Goal: Task Accomplishment & Management: Use online tool/utility

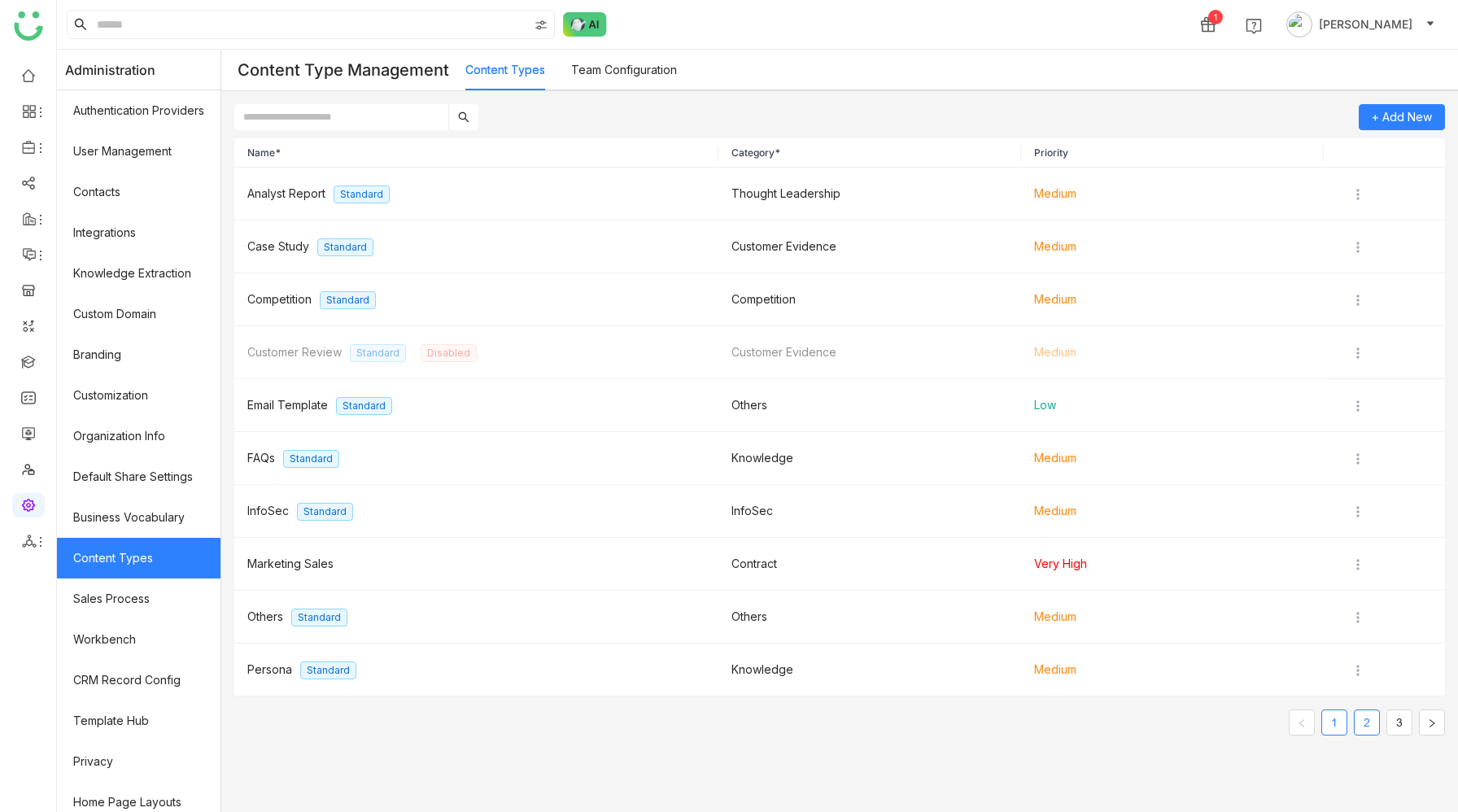
click at [1367, 722] on link "2" at bounding box center [1366, 722] width 25 height 25
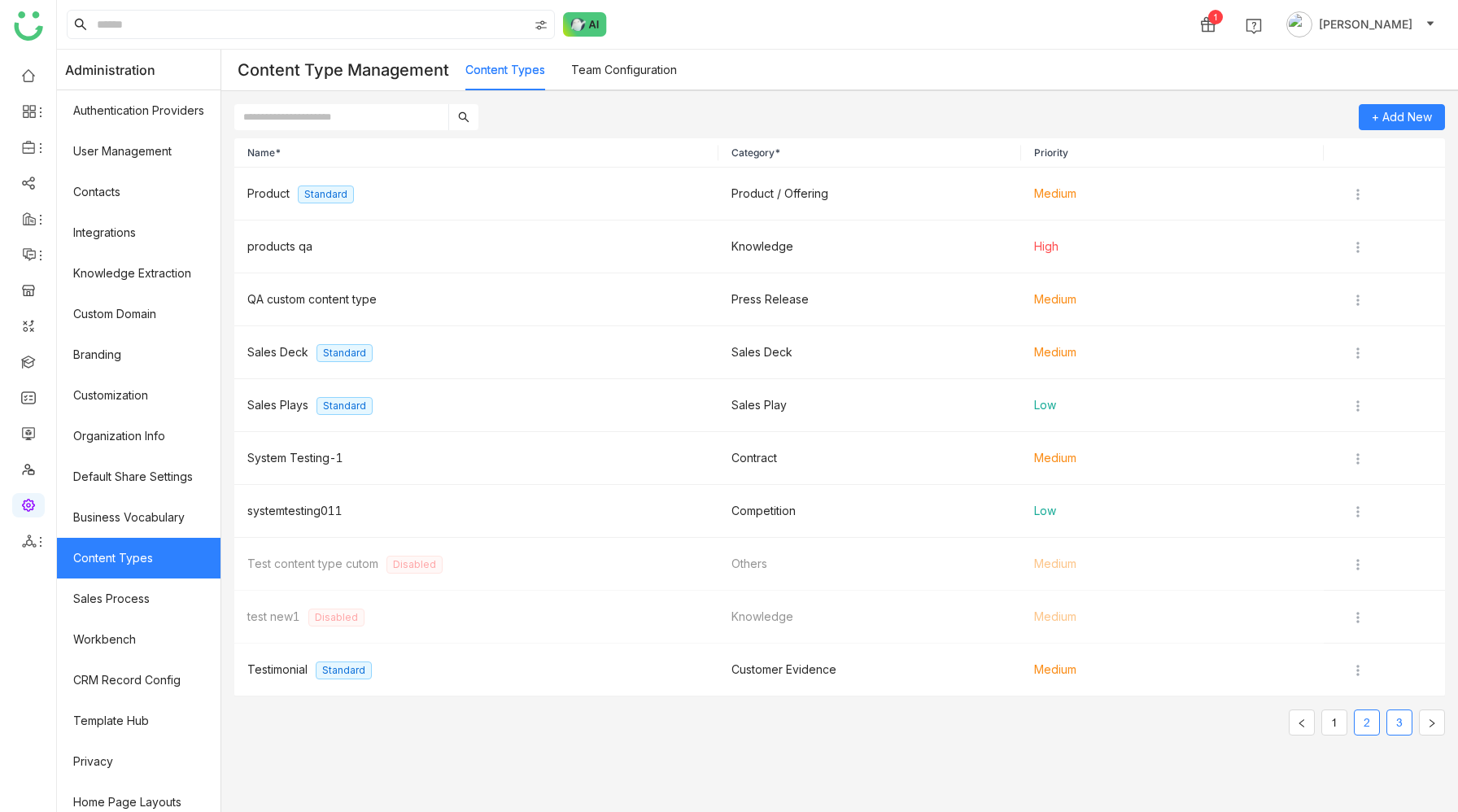
click at [1399, 719] on link "3" at bounding box center [1399, 722] width 25 height 25
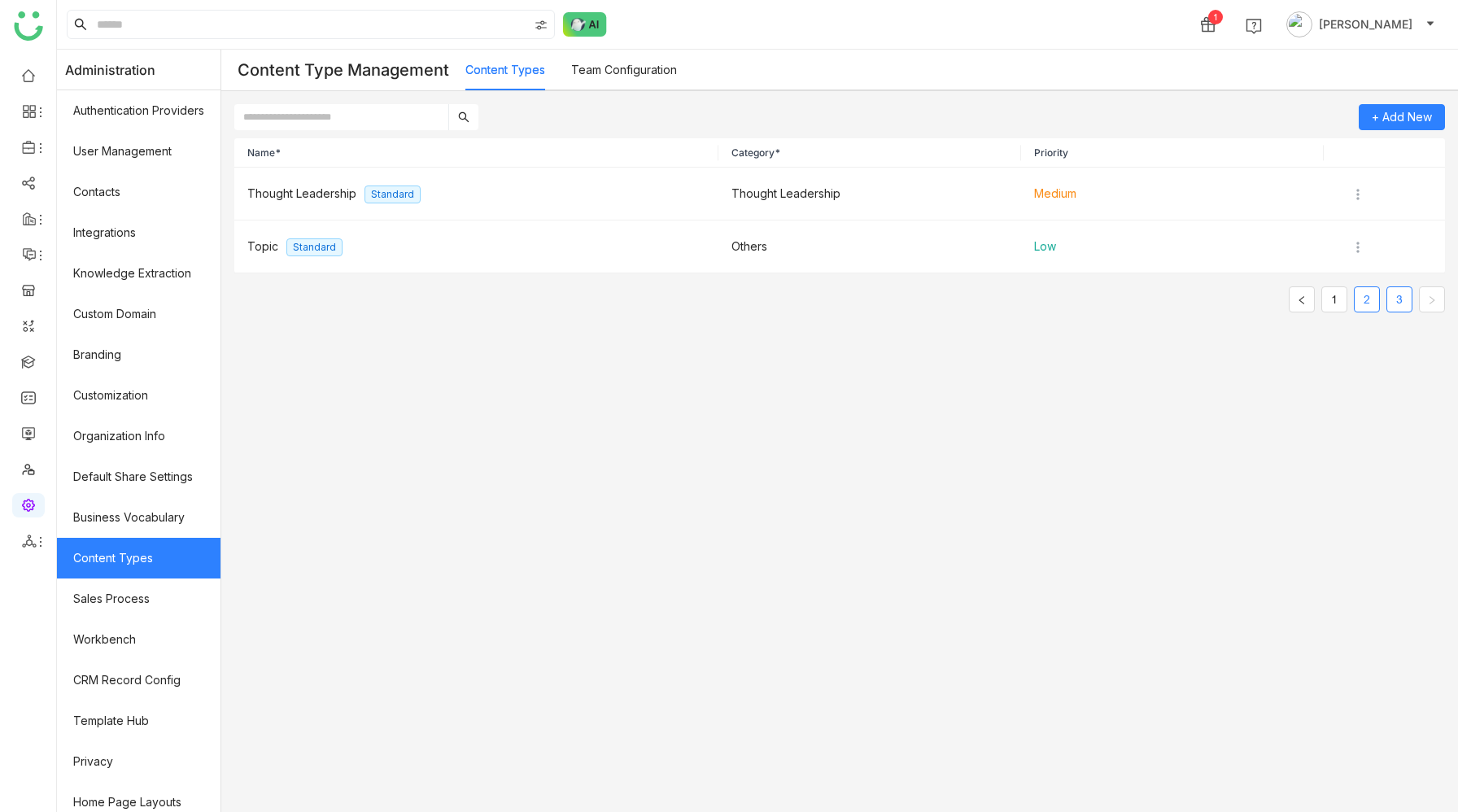
click at [1360, 303] on link "2" at bounding box center [1366, 299] width 25 height 25
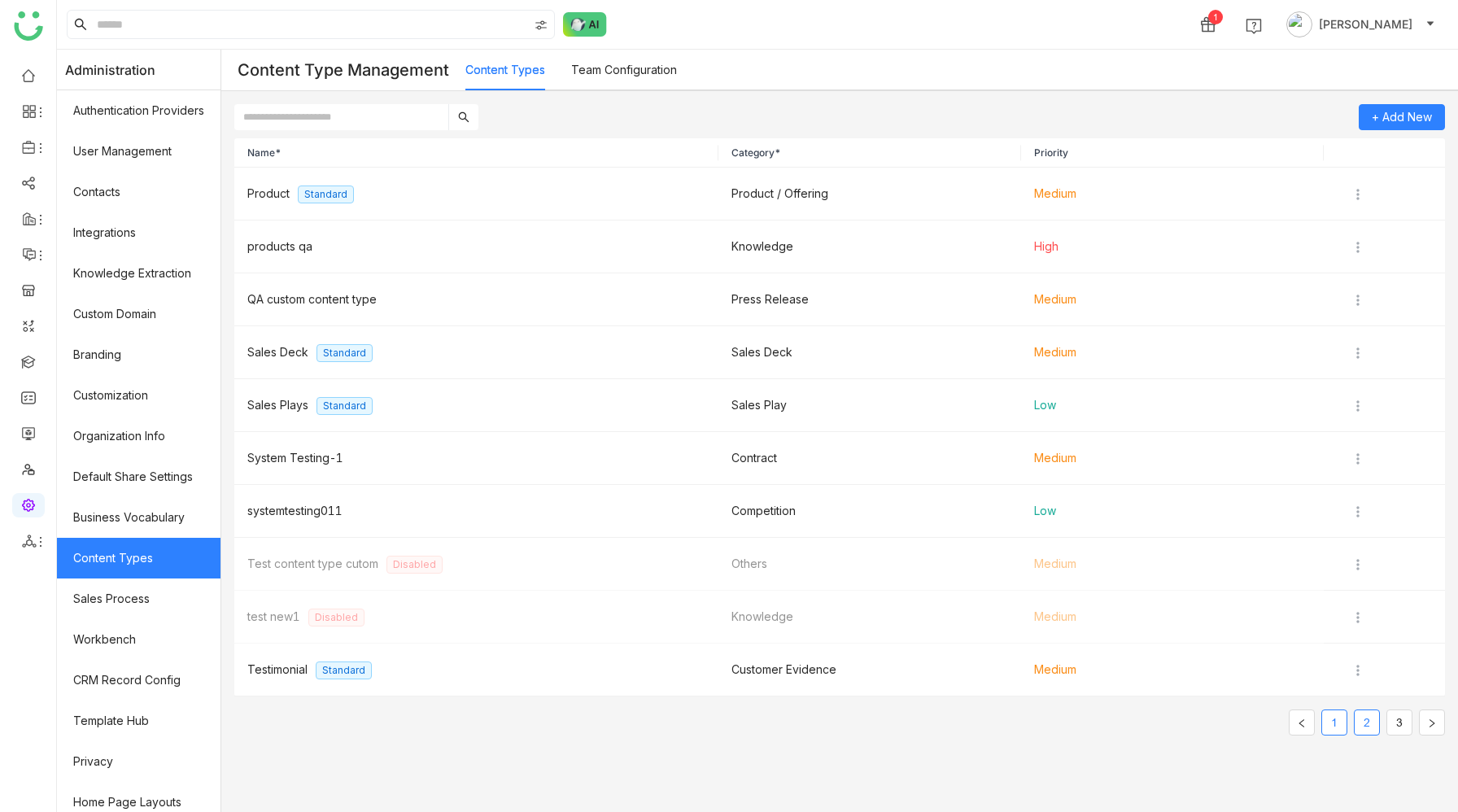
click at [1335, 720] on link "1" at bounding box center [1334, 722] width 25 height 25
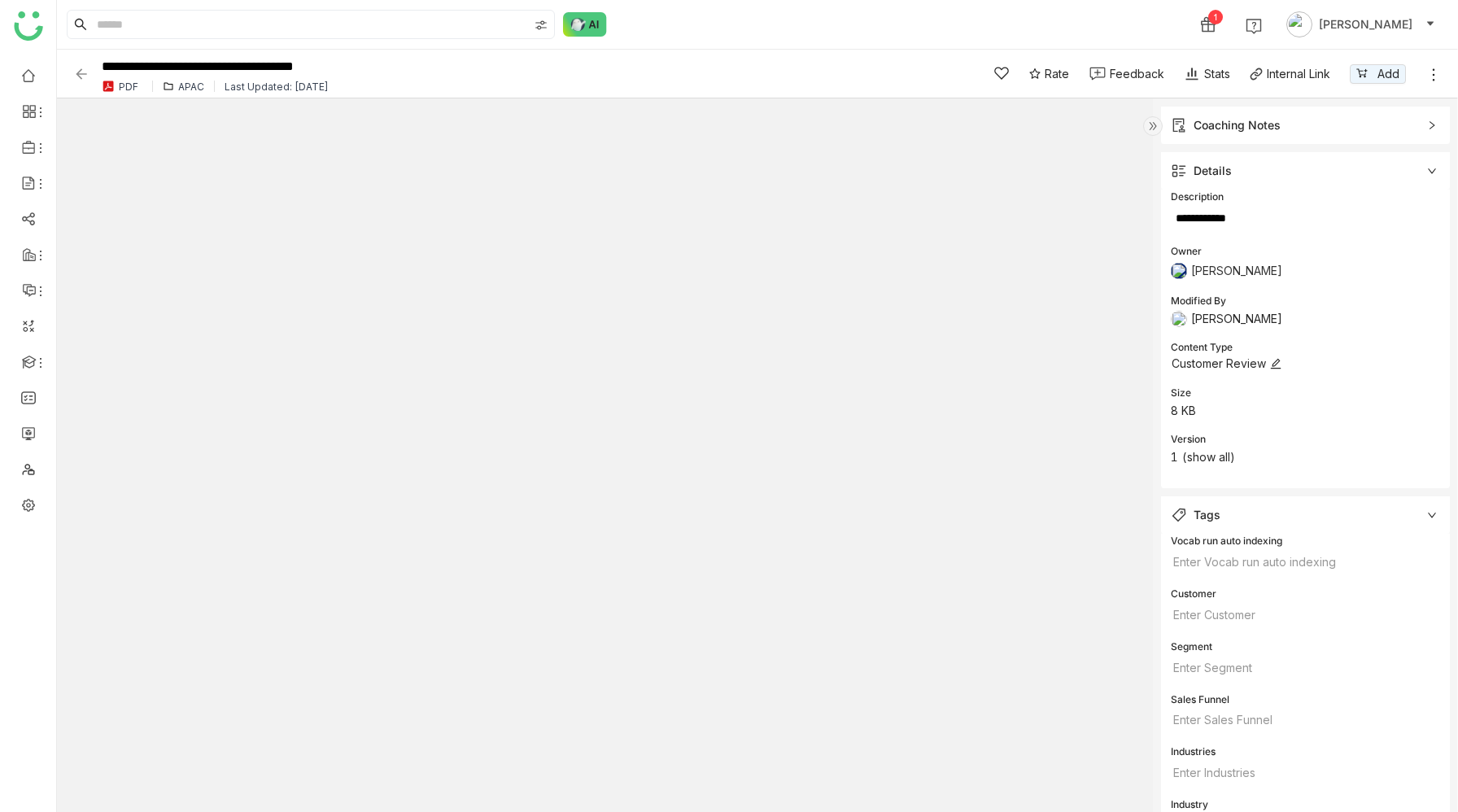
click at [1278, 364] on icon at bounding box center [1276, 364] width 11 height 11
click at [190, 85] on div "APAC" at bounding box center [192, 86] width 26 height 12
click at [187, 86] on div "APAC" at bounding box center [192, 86] width 26 height 12
click at [78, 74] on img at bounding box center [81, 74] width 16 height 16
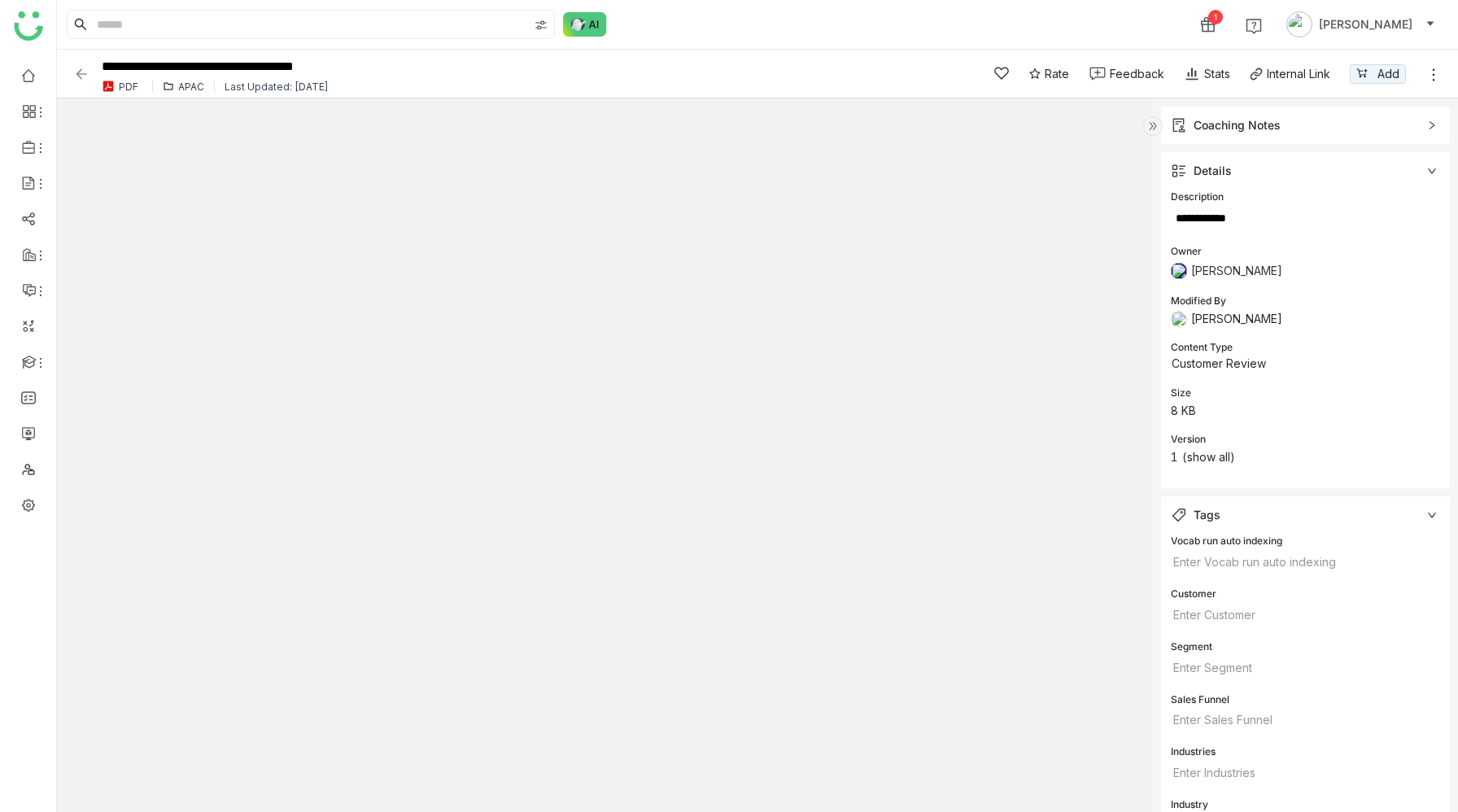
click at [84, 74] on img at bounding box center [81, 74] width 16 height 16
click at [26, 147] on icon at bounding box center [29, 147] width 15 height 15
click at [109, 244] on link "Library" at bounding box center [113, 241] width 106 height 11
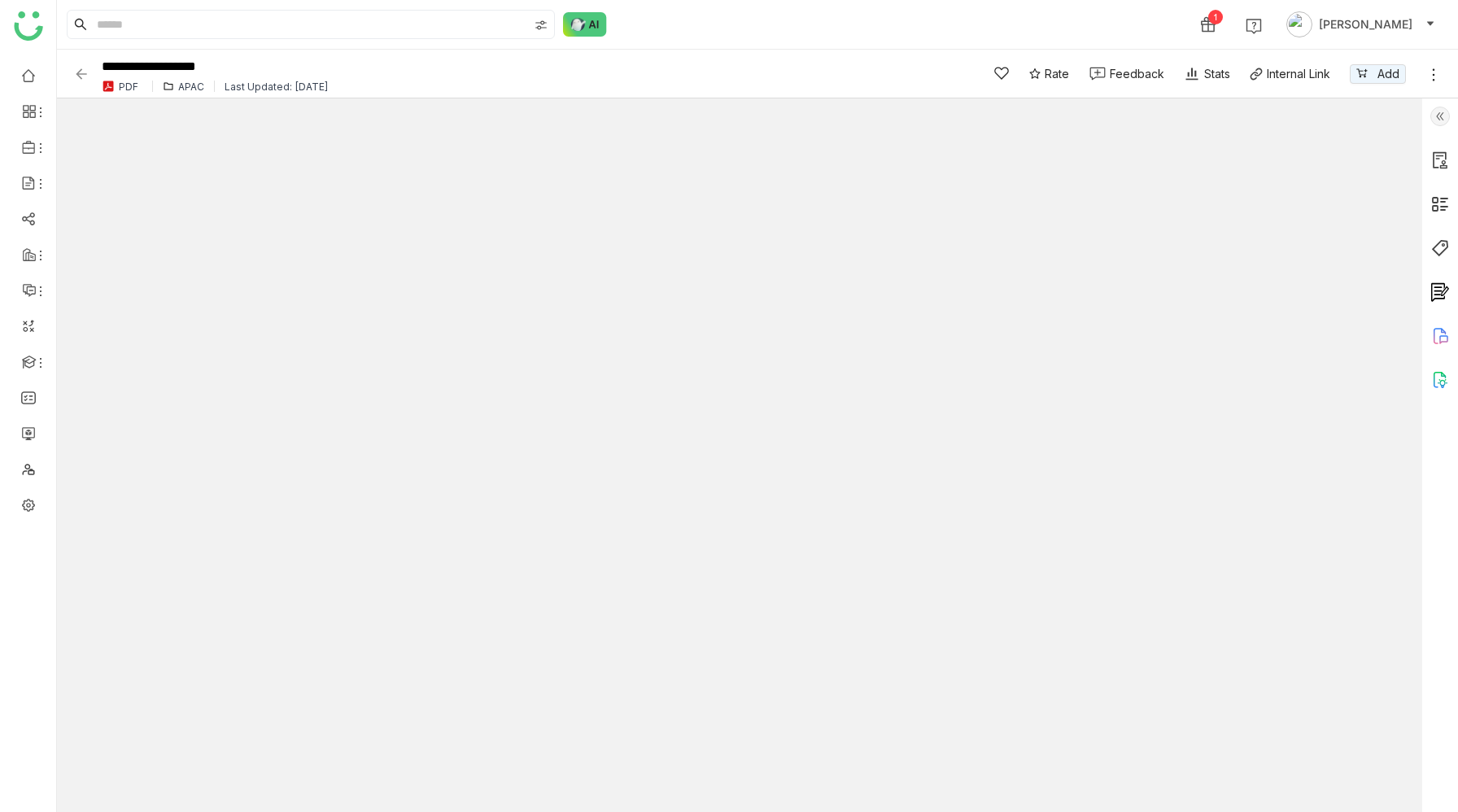
click at [1430, 205] on img at bounding box center [1439, 204] width 20 height 20
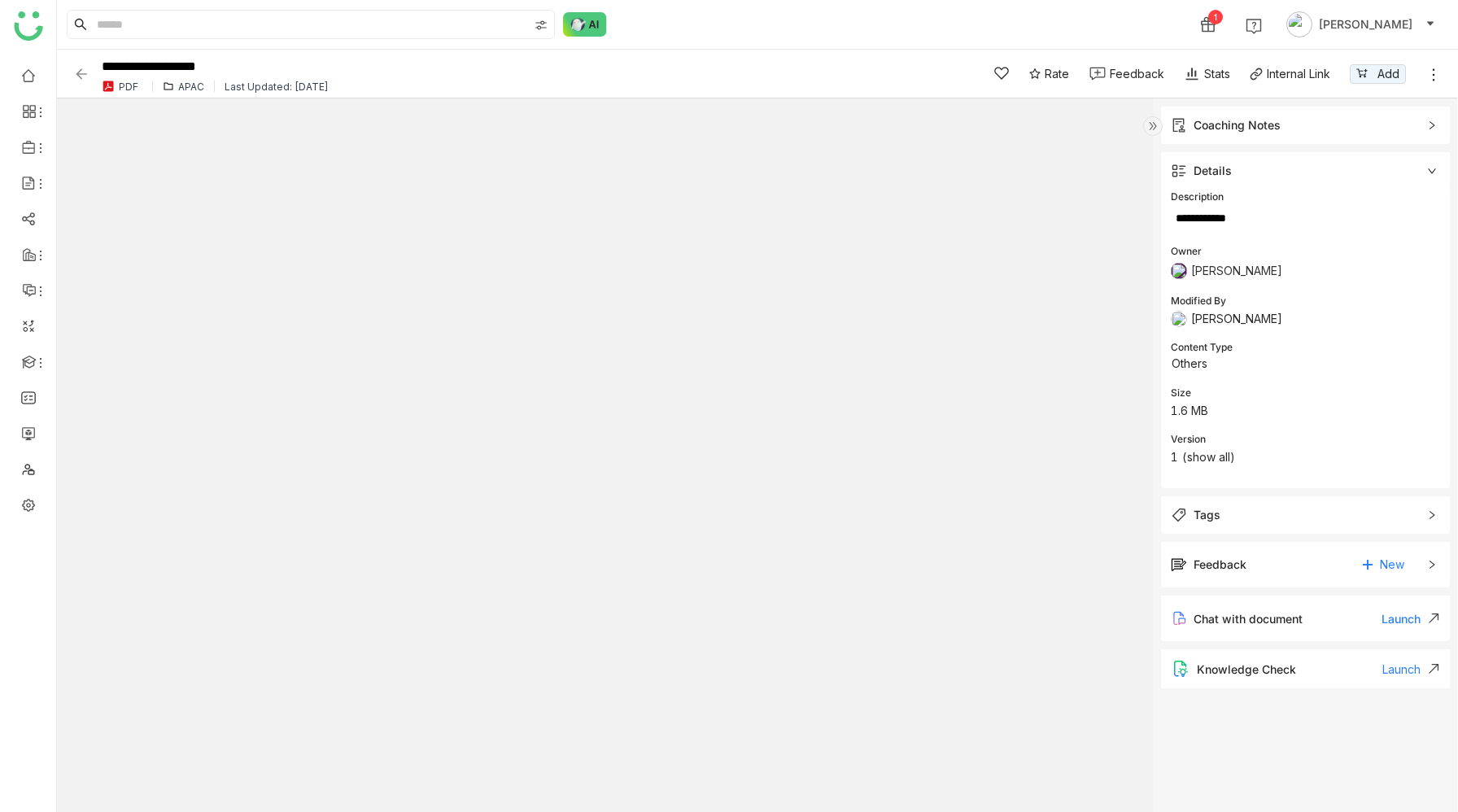
click at [1240, 517] on span "Tags" at bounding box center [1294, 515] width 246 height 18
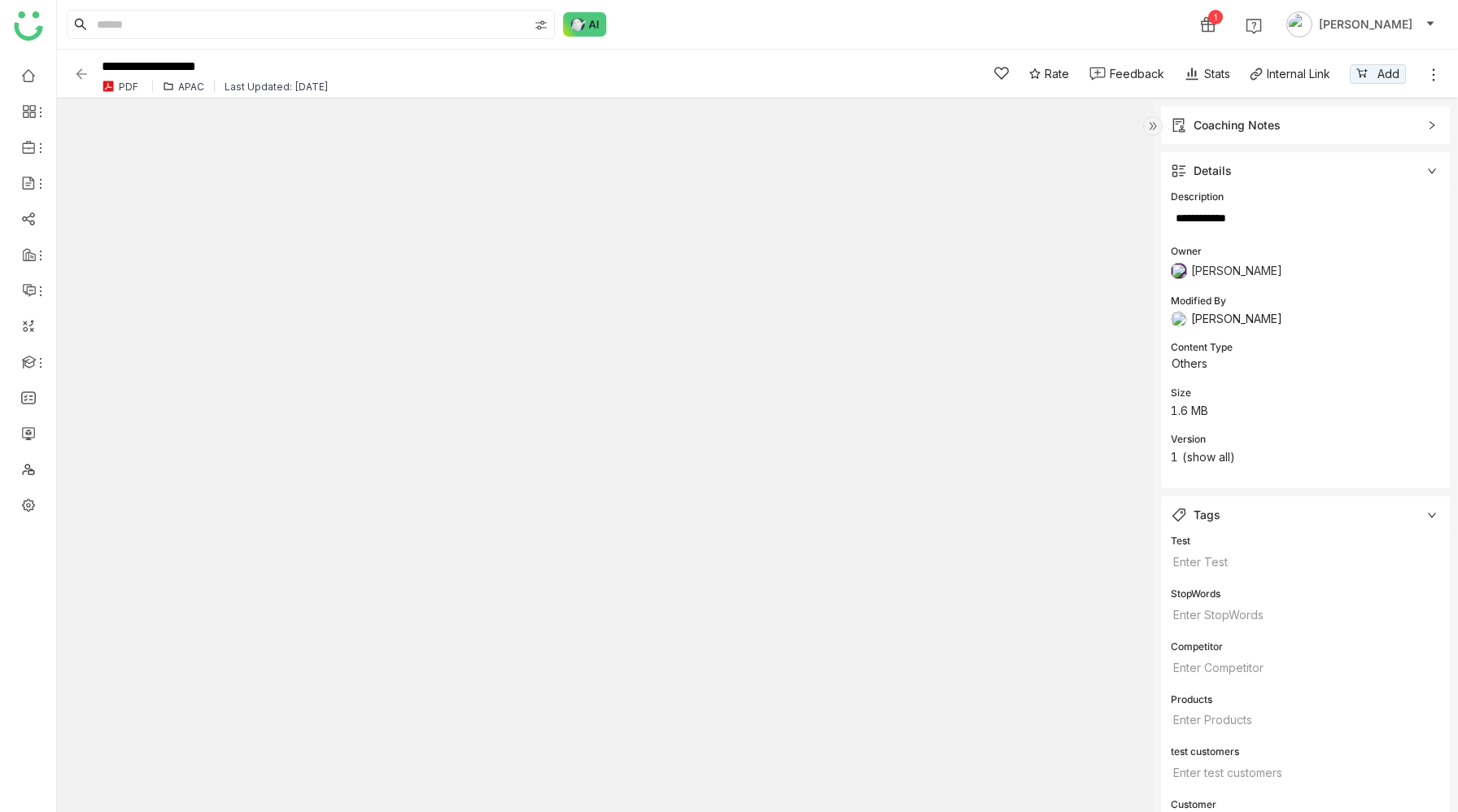
click at [1240, 517] on span "Tags" at bounding box center [1294, 515] width 246 height 18
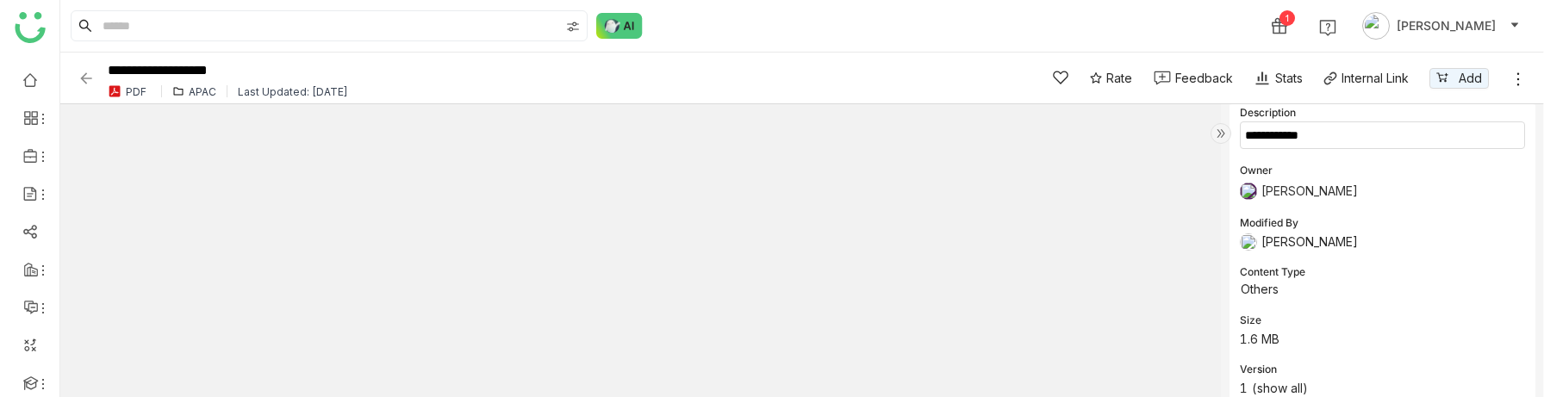
scroll to position [98, 0]
click at [1292, 286] on icon at bounding box center [1289, 287] width 12 height 12
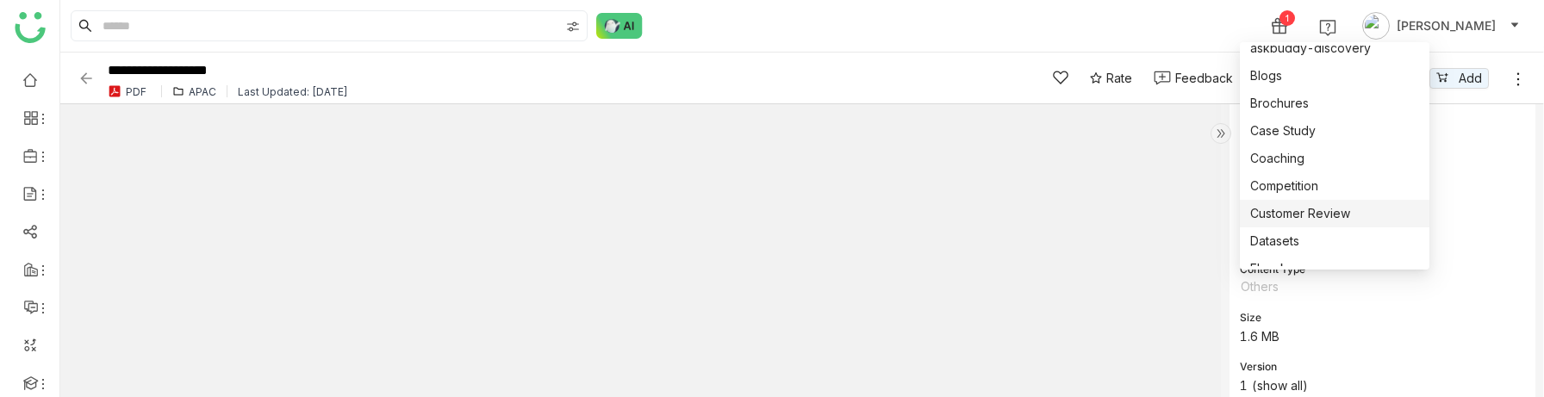
scroll to position [78, 0]
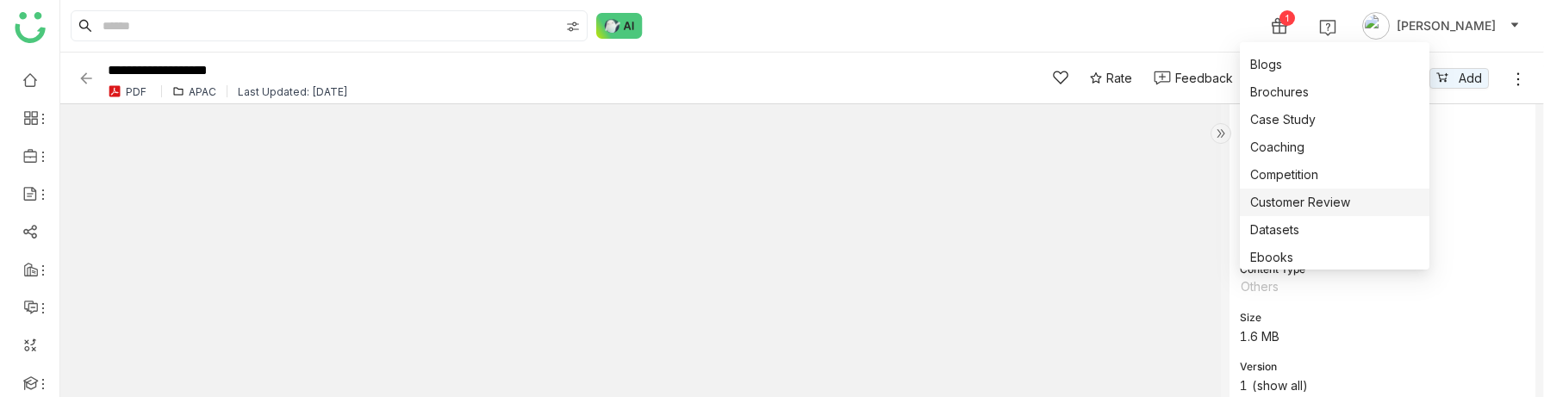
click at [1325, 203] on div "Customer Review" at bounding box center [1334, 202] width 169 height 19
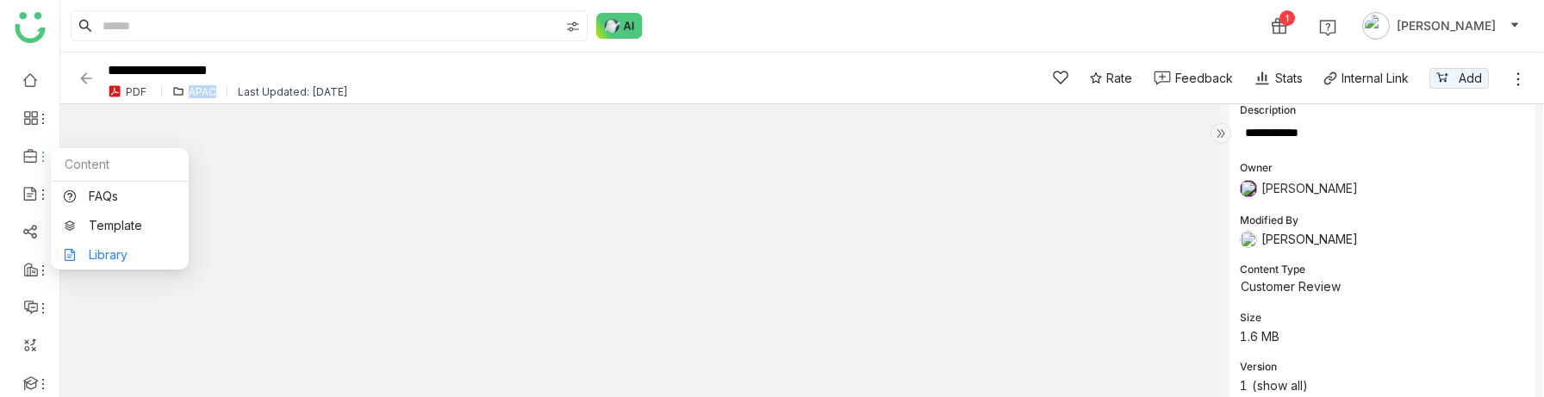
click at [119, 256] on link "Library" at bounding box center [120, 255] width 112 height 12
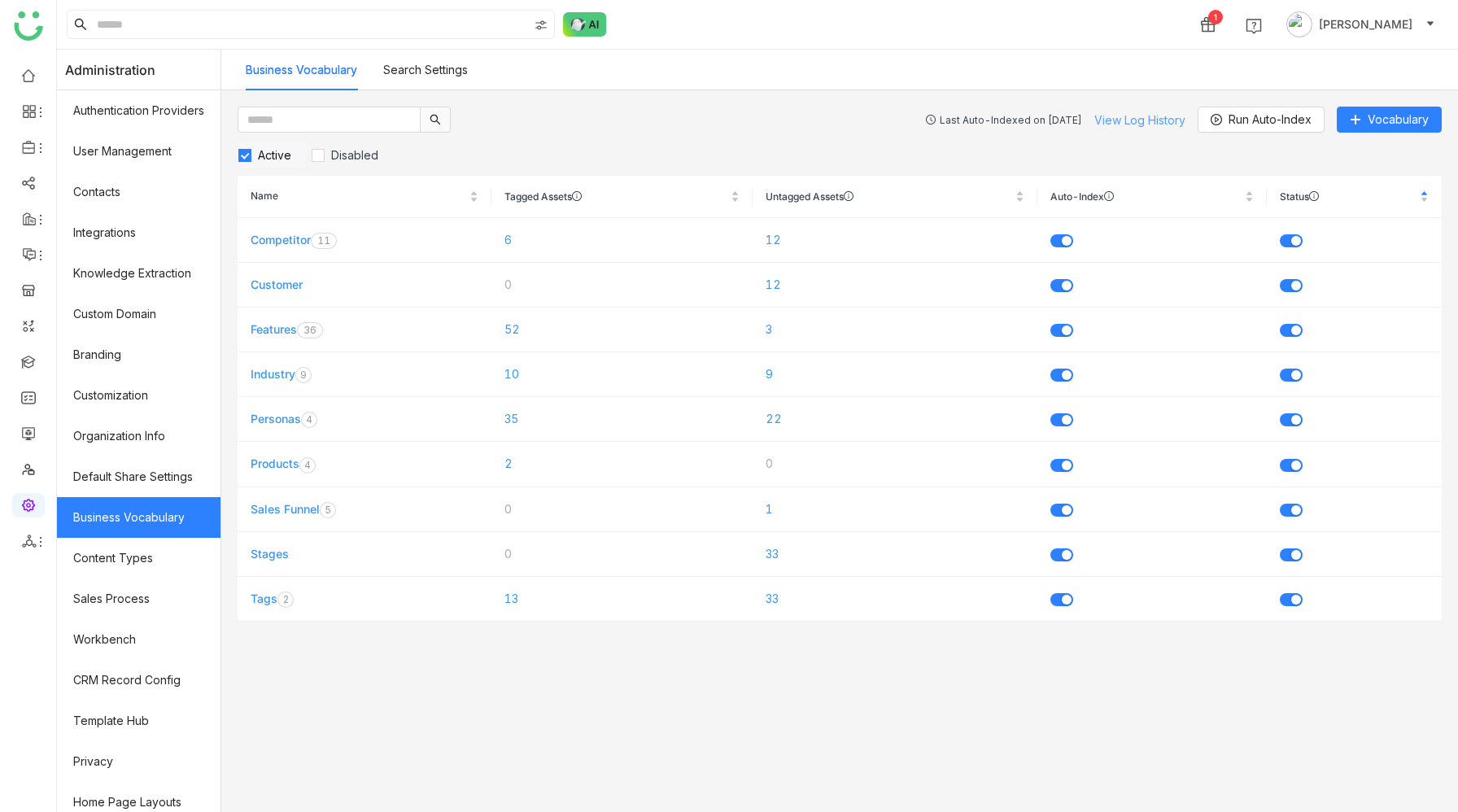
click at [1123, 116] on link "View Log History" at bounding box center [1140, 120] width 91 height 14
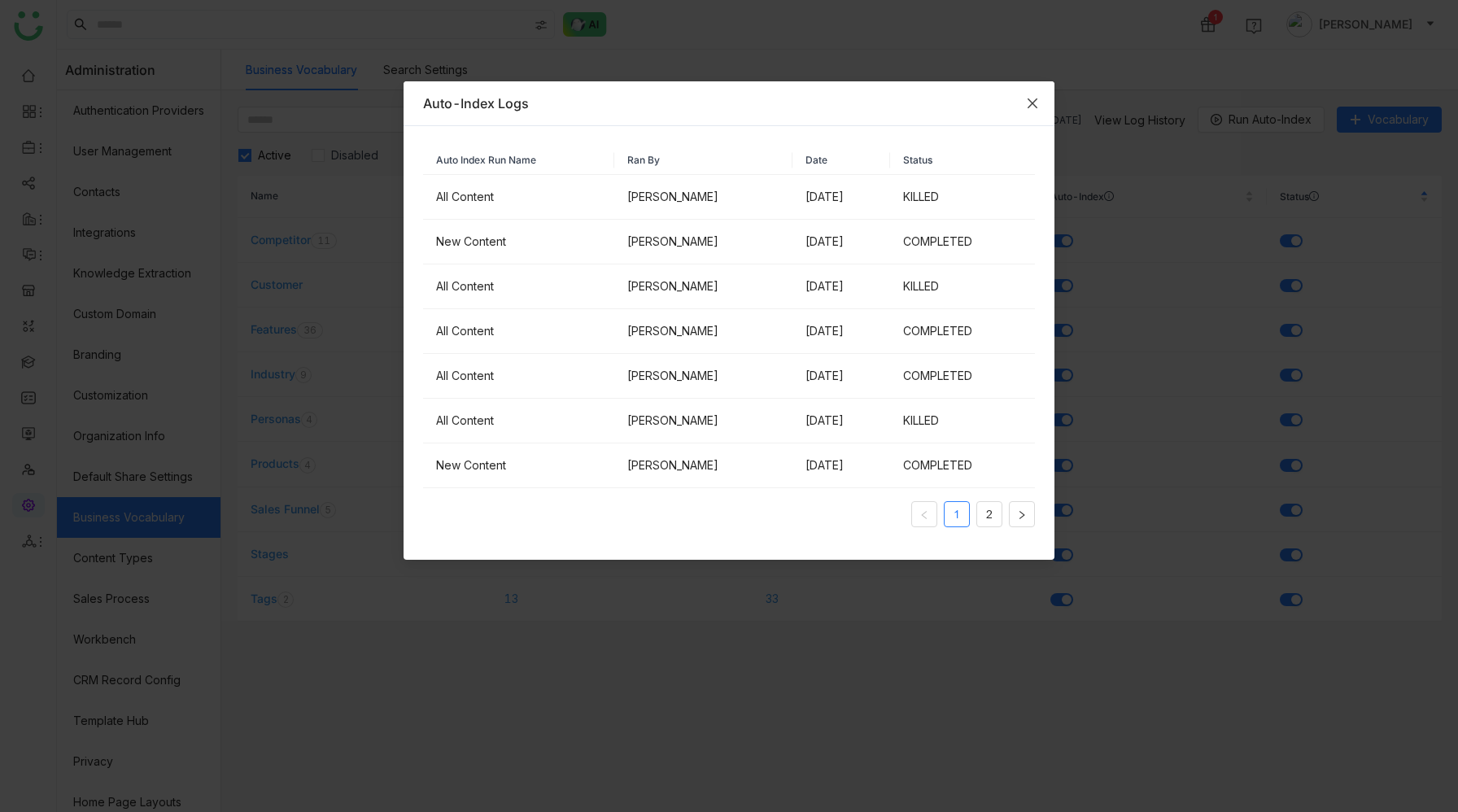
click at [1025, 110] on span "Close" at bounding box center [1032, 103] width 44 height 44
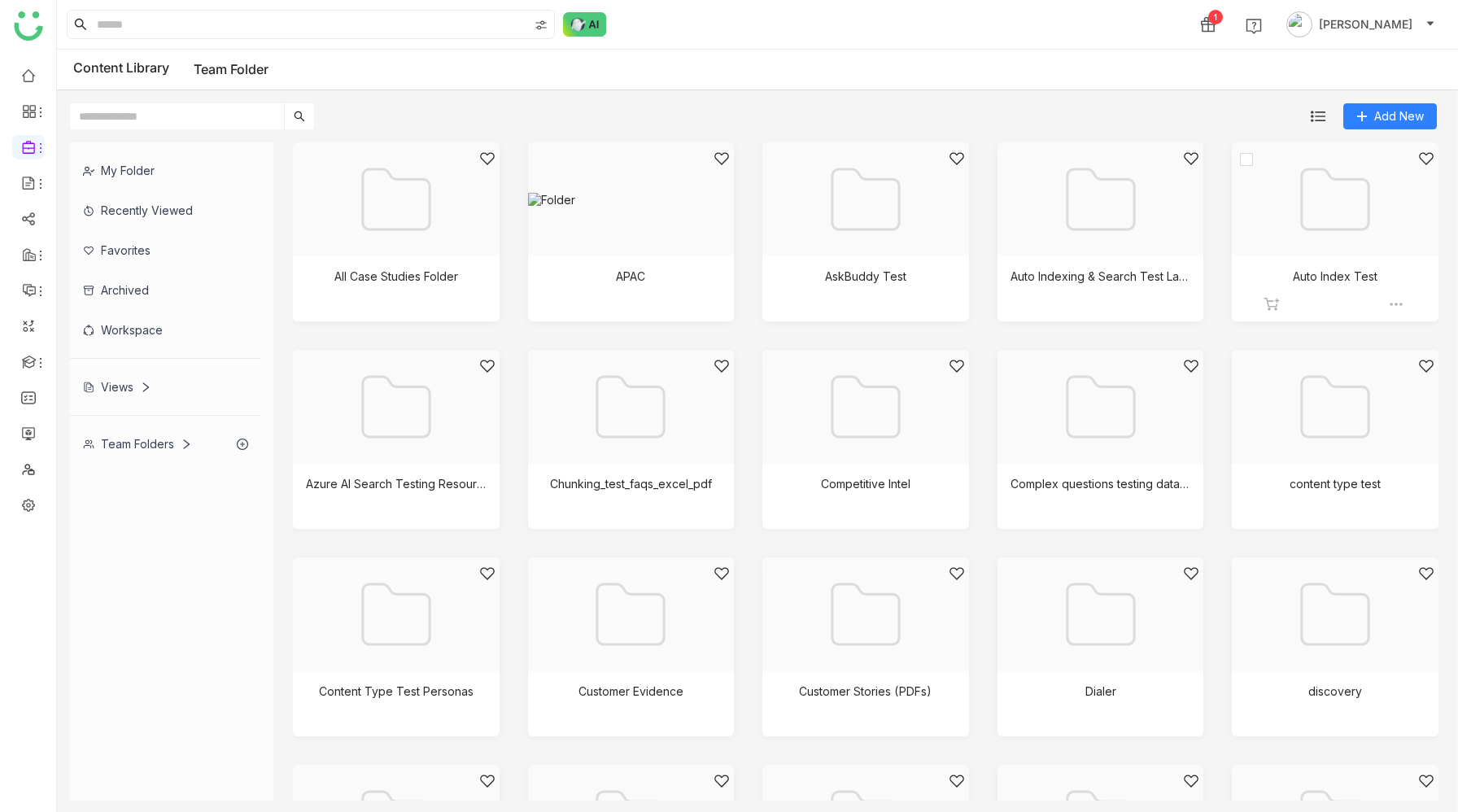
click at [1305, 211] on div at bounding box center [1330, 219] width 179 height 138
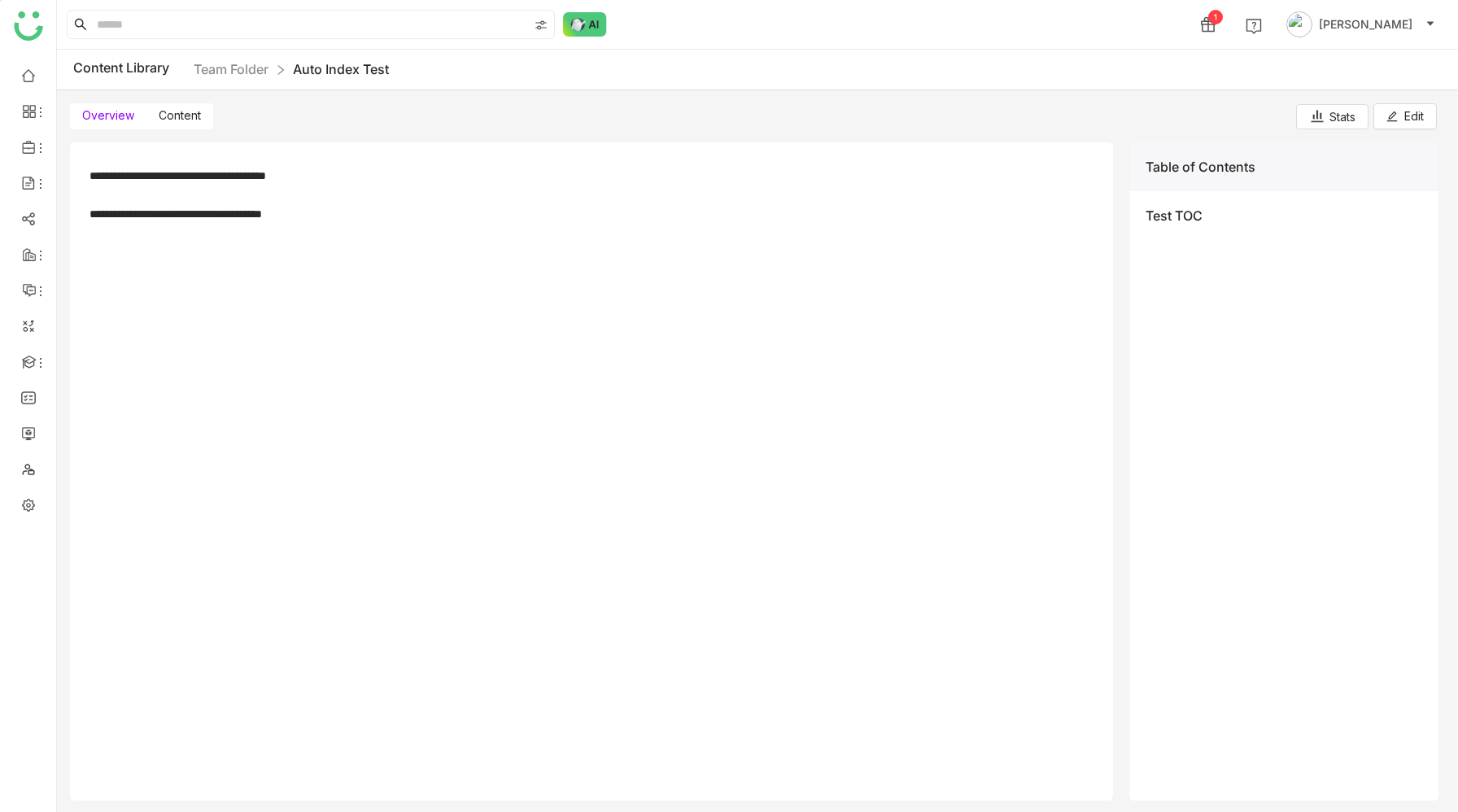
click at [185, 118] on span "Content" at bounding box center [179, 115] width 42 height 14
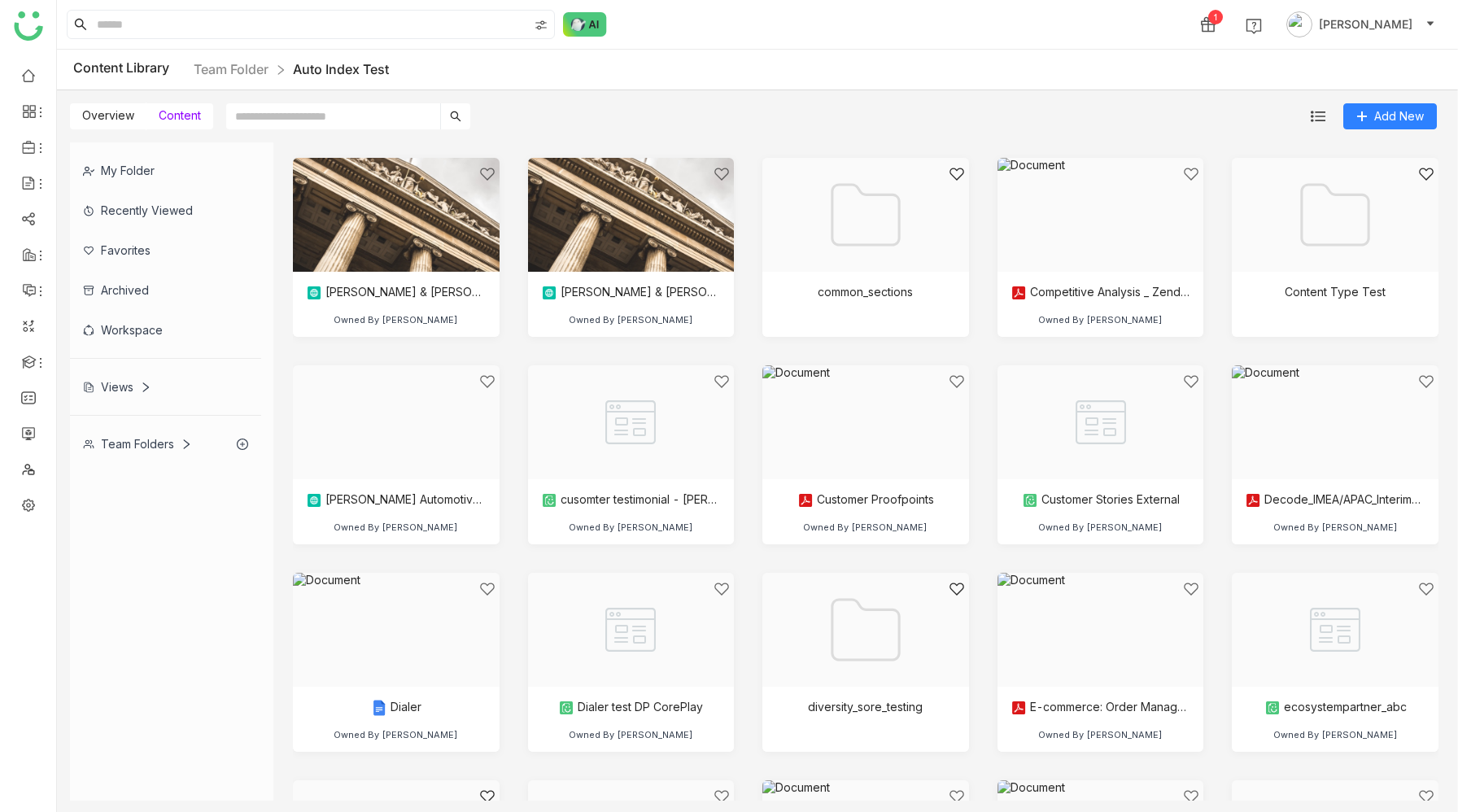
scroll to position [658, 0]
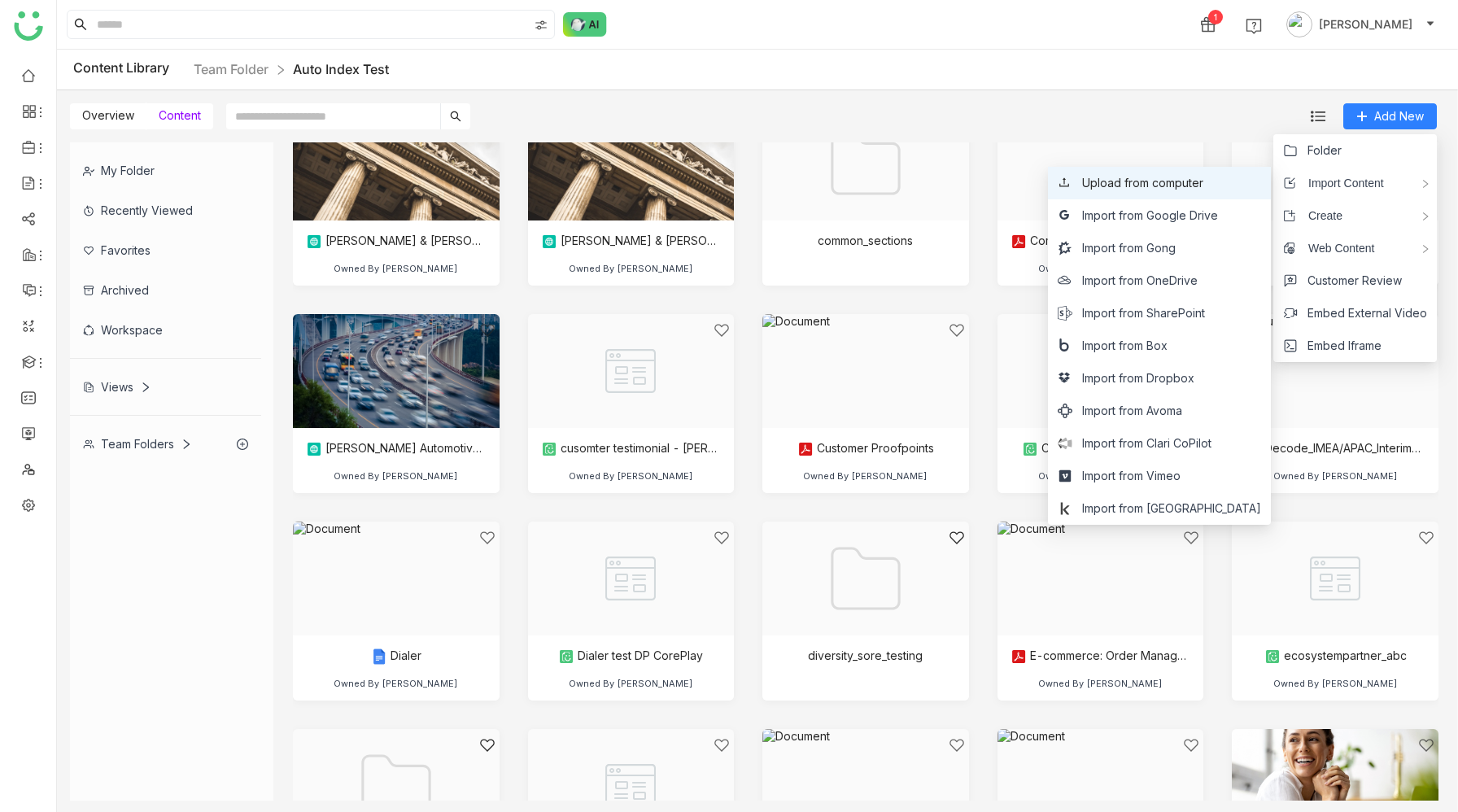
click at [1195, 178] on span "Upload from computer" at bounding box center [1143, 182] width 121 height 18
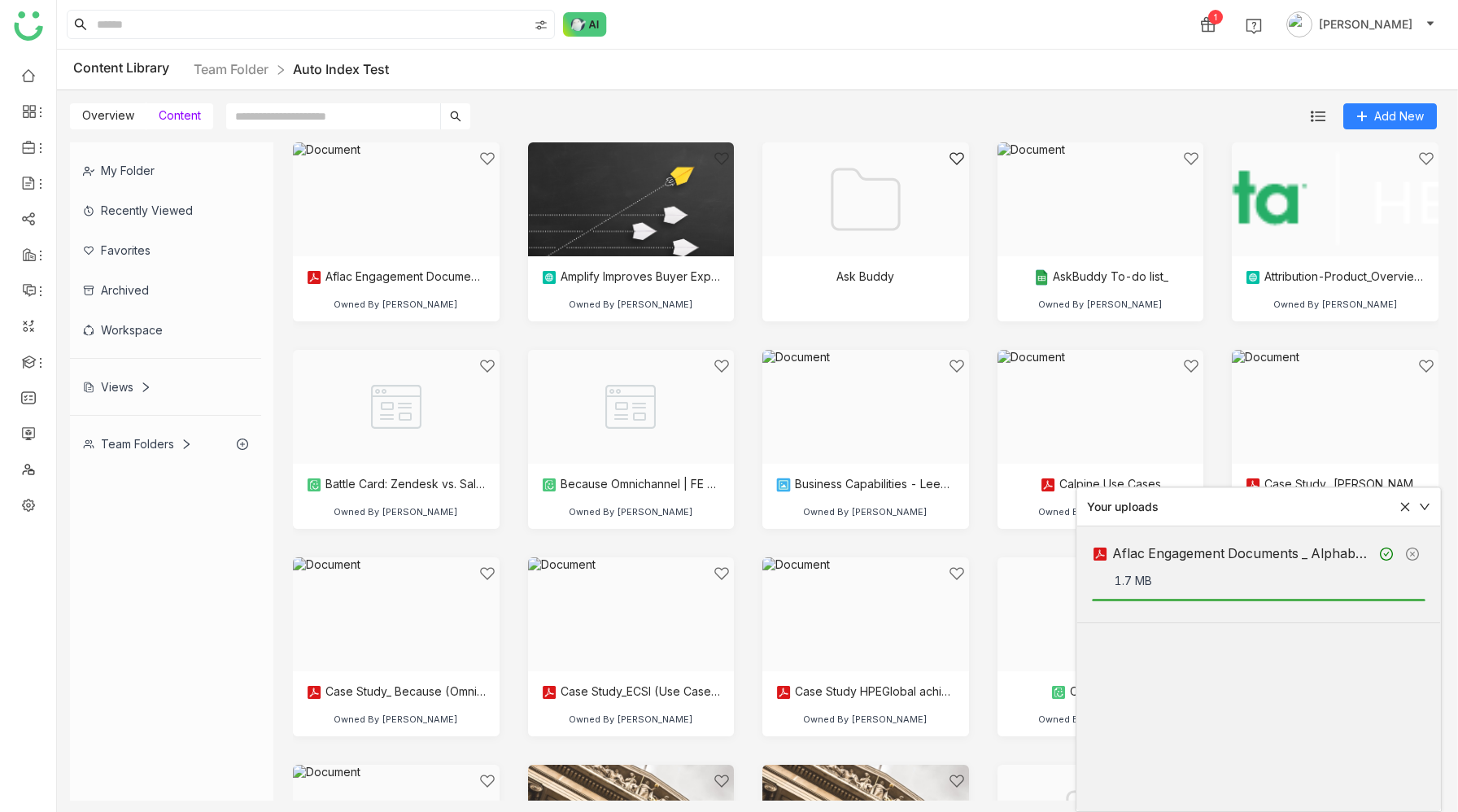
click at [1412, 549] on icon at bounding box center [1413, 554] width 13 height 13
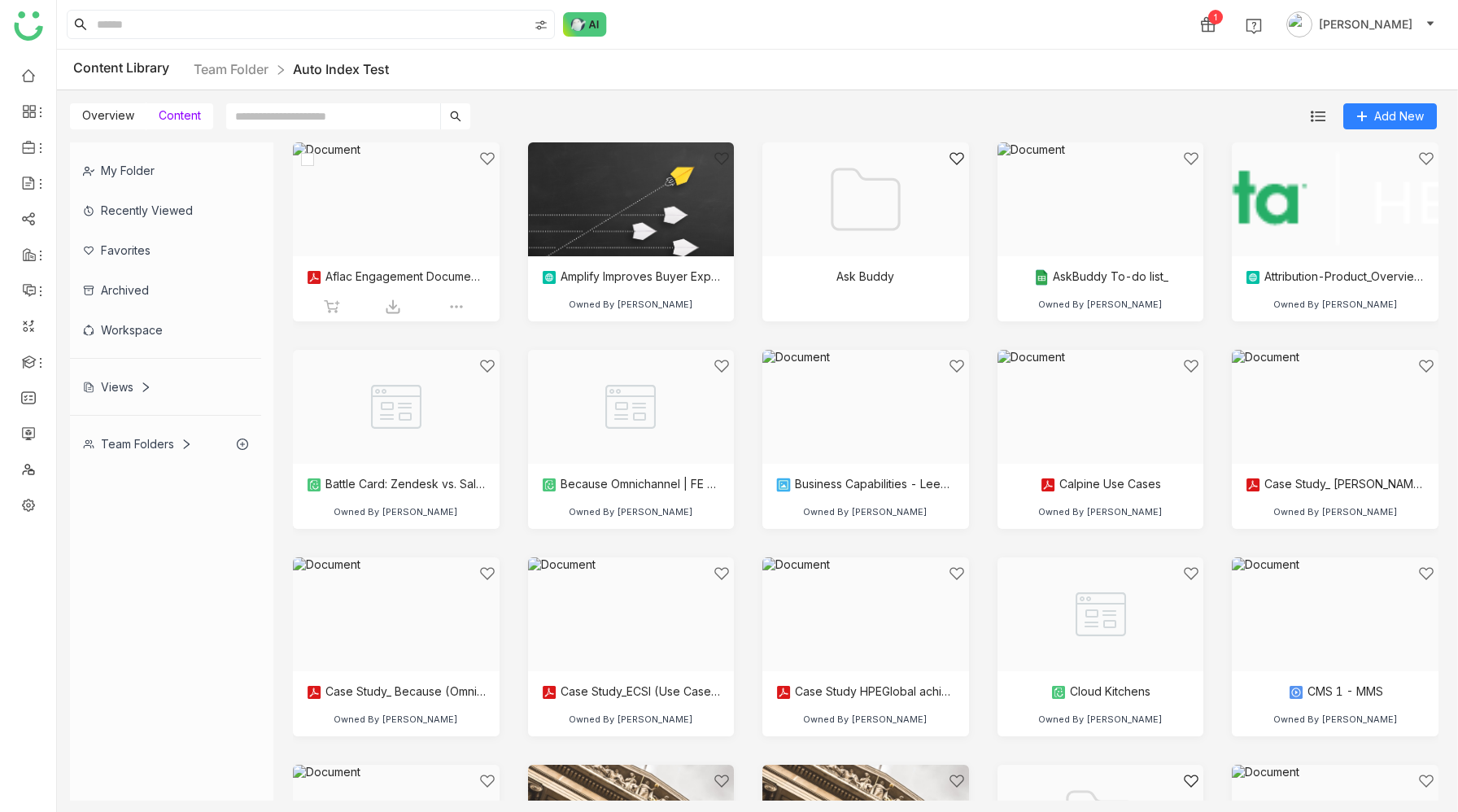
click at [424, 232] on div at bounding box center [391, 219] width 179 height 138
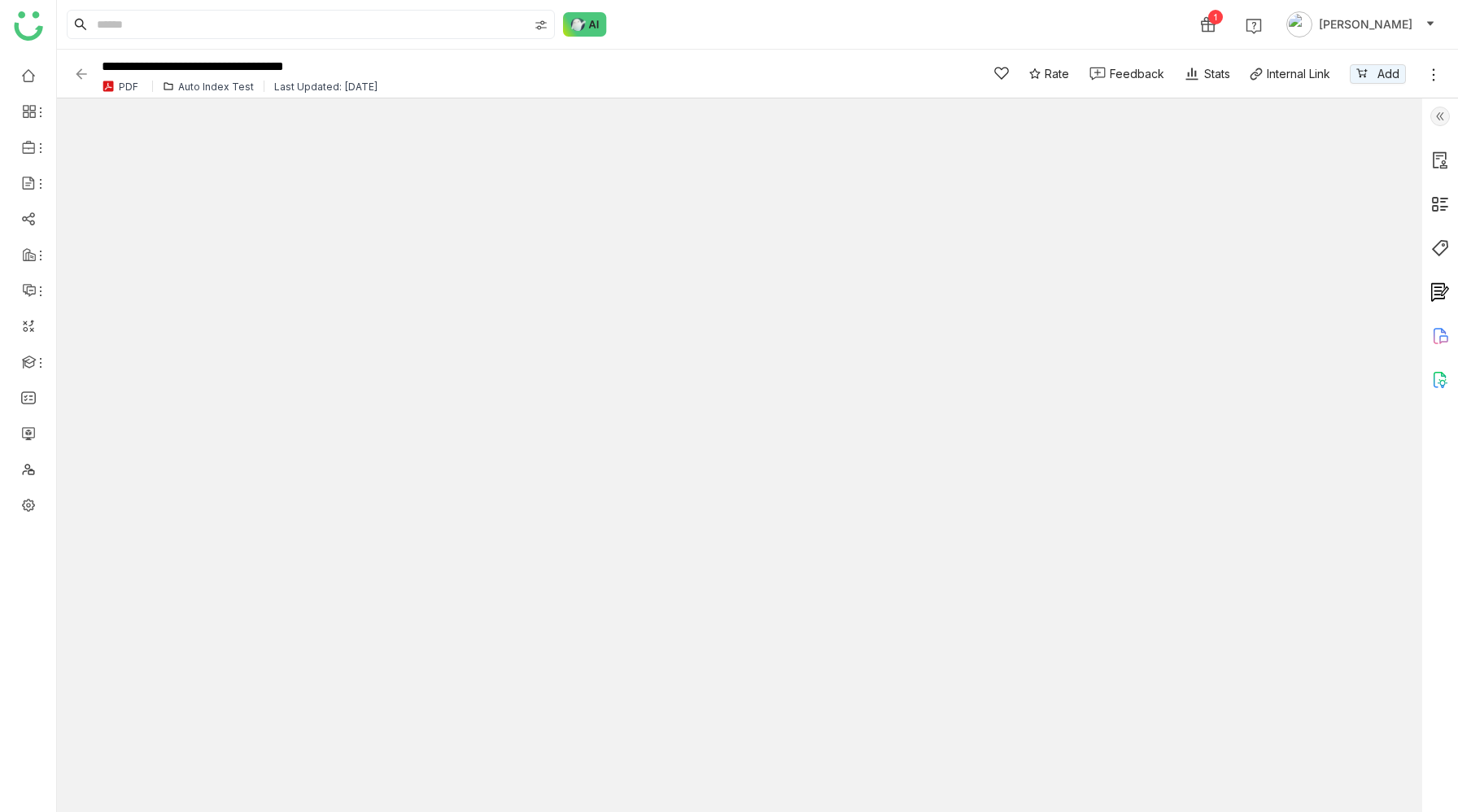
click at [1443, 244] on img at bounding box center [1439, 247] width 20 height 20
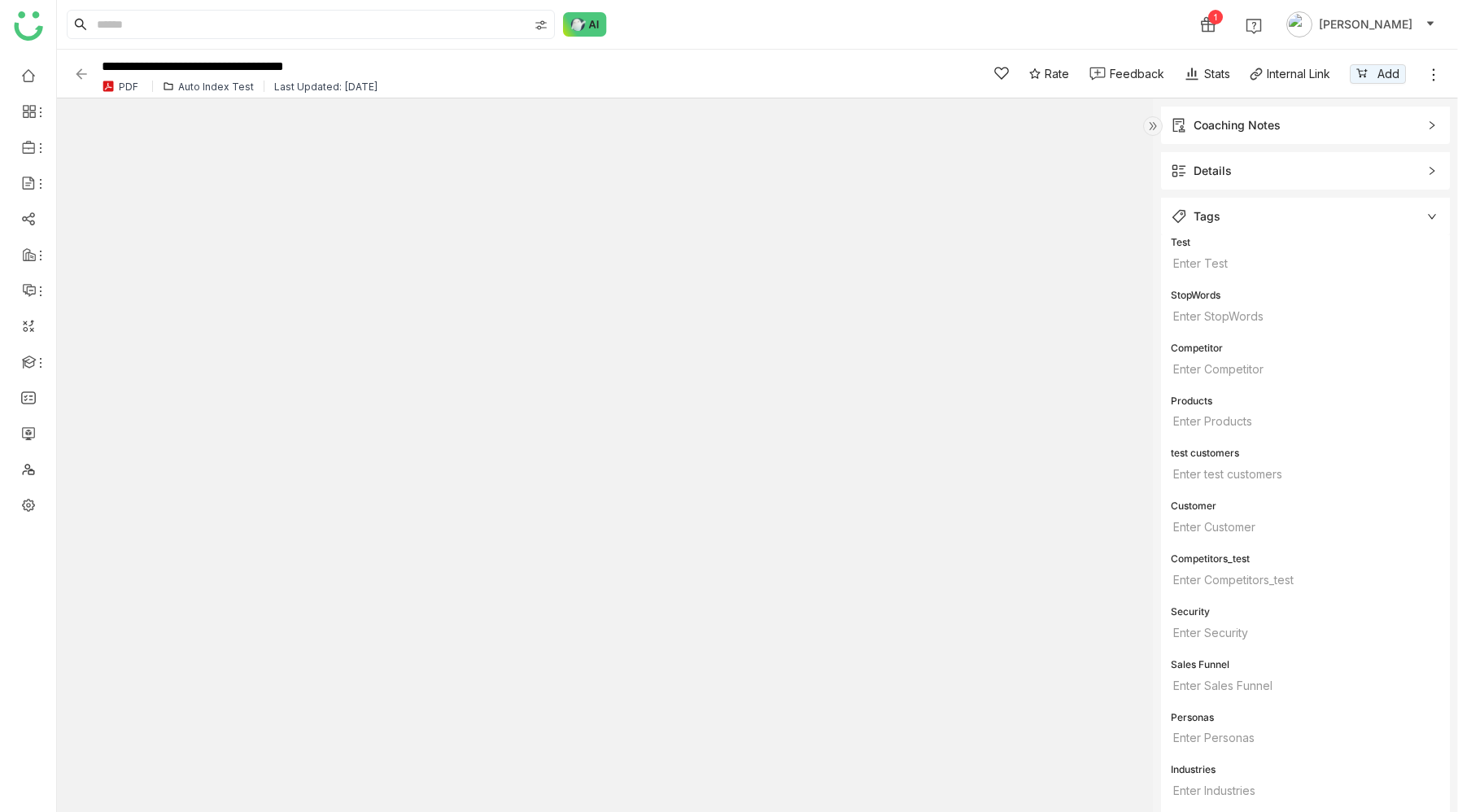
click at [1247, 172] on span "Details" at bounding box center [1294, 170] width 246 height 18
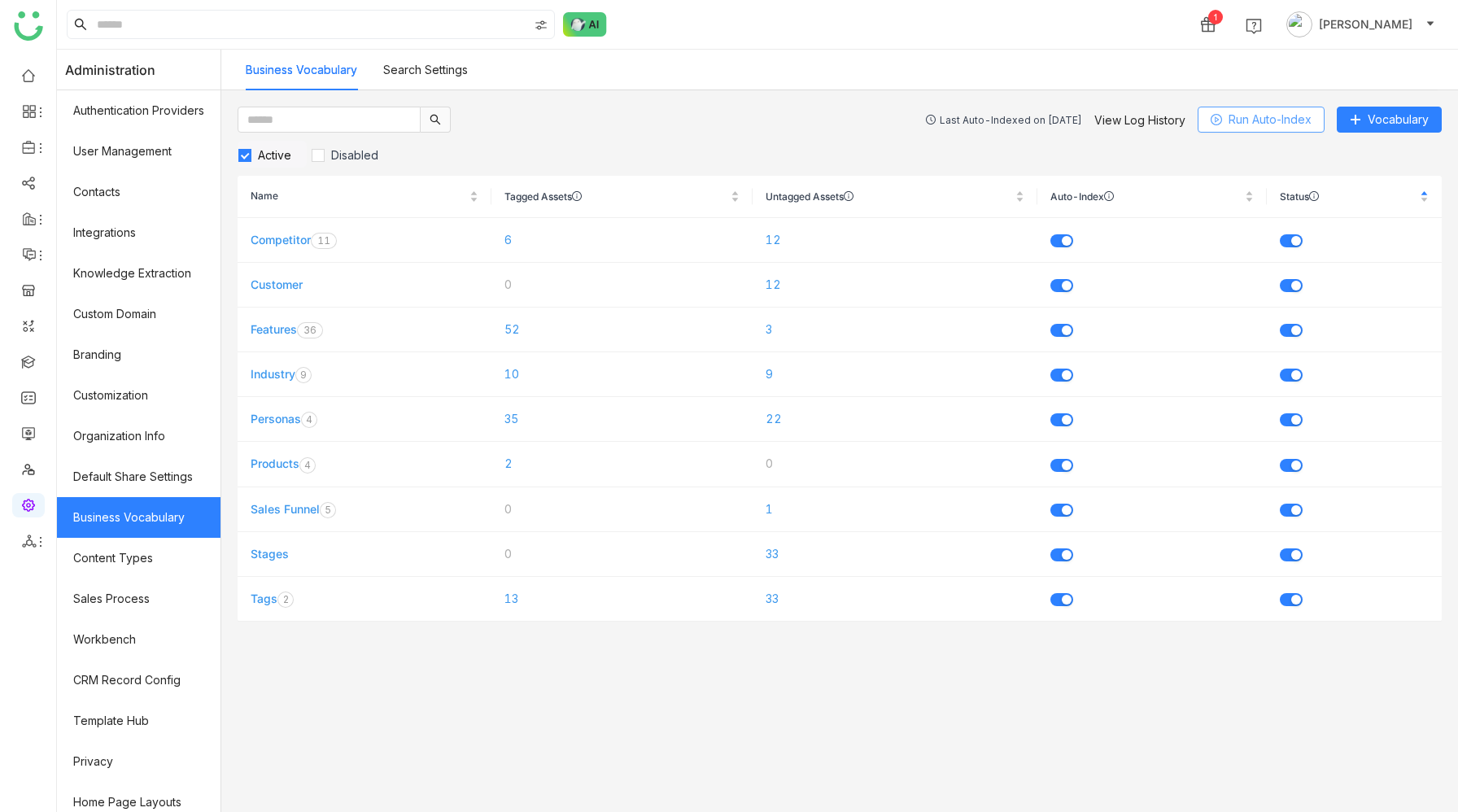
click at [1226, 120] on button "Run Auto-Index" at bounding box center [1261, 120] width 127 height 26
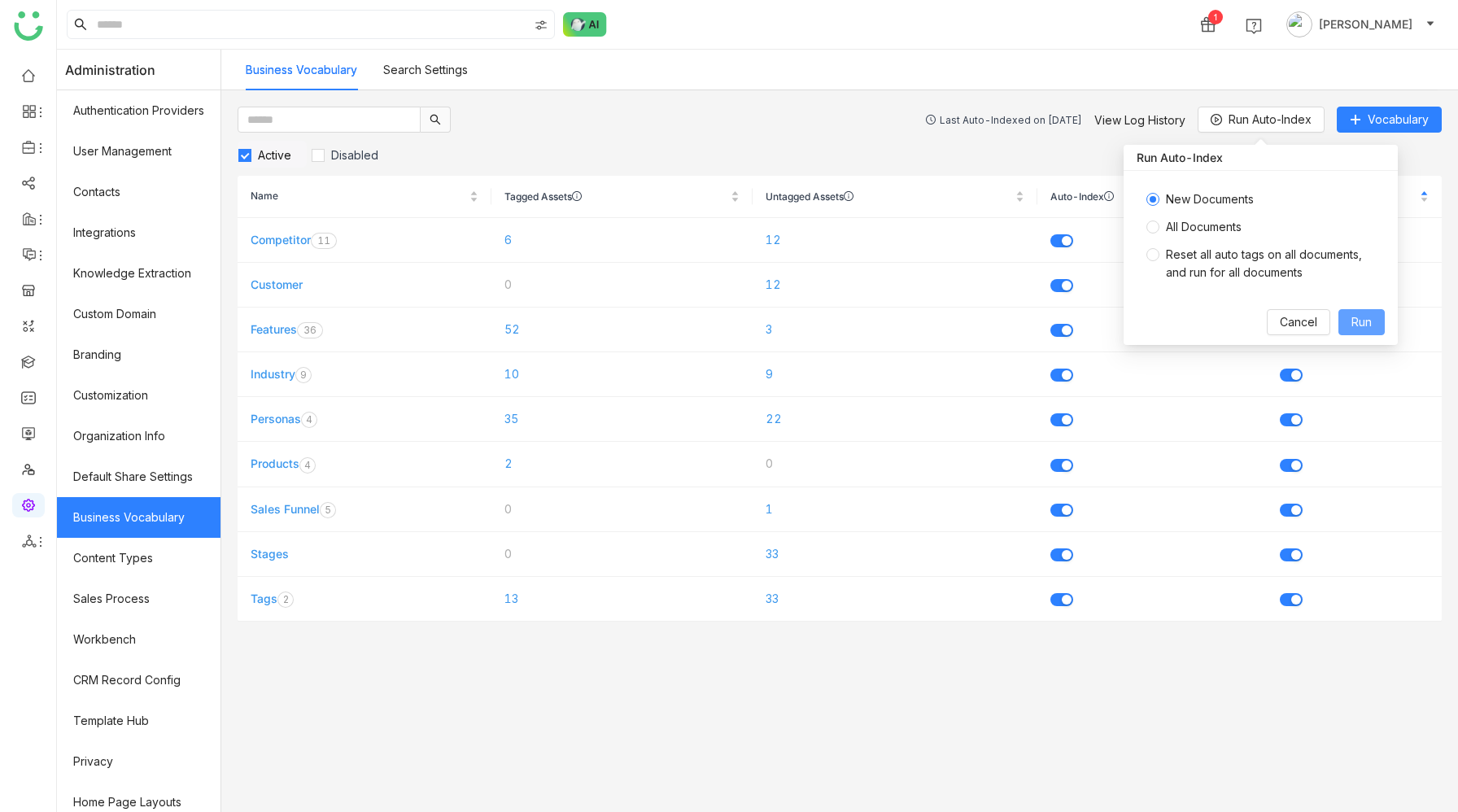
click at [1358, 319] on span "Run" at bounding box center [1362, 322] width 21 height 18
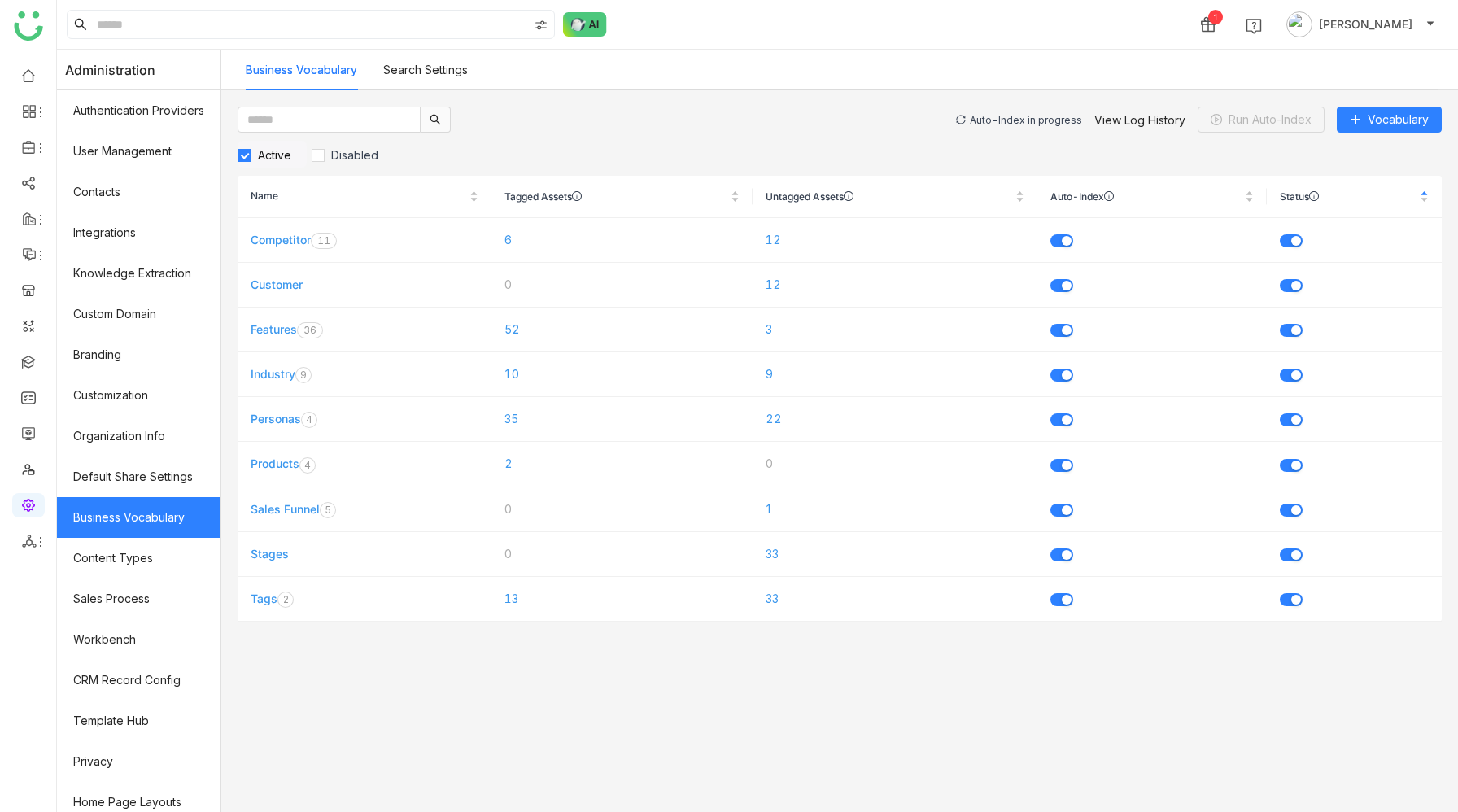
click at [1018, 120] on div "Auto-Index in progress" at bounding box center [1026, 120] width 112 height 12
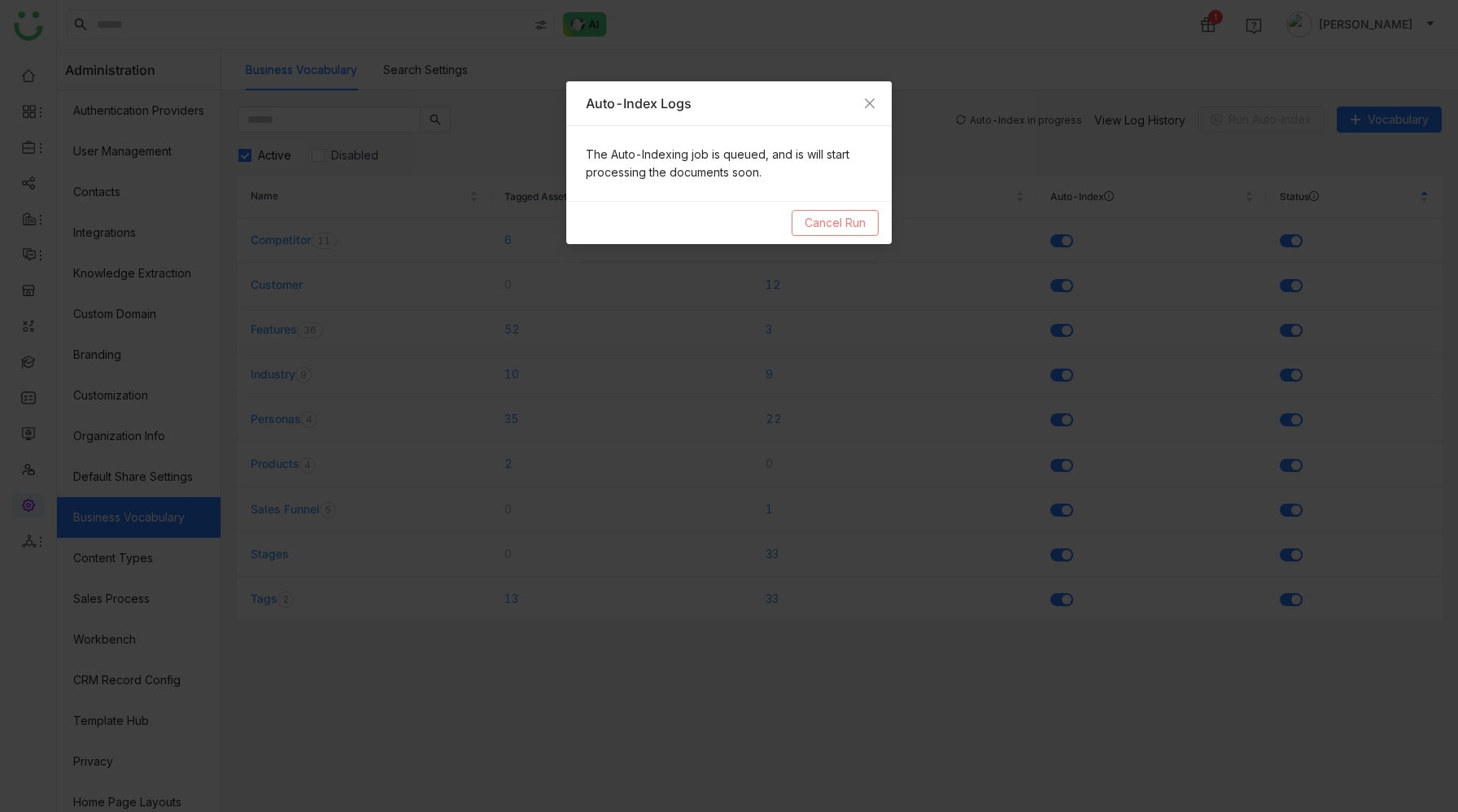
click at [831, 222] on span "Cancel Run" at bounding box center [835, 223] width 61 height 18
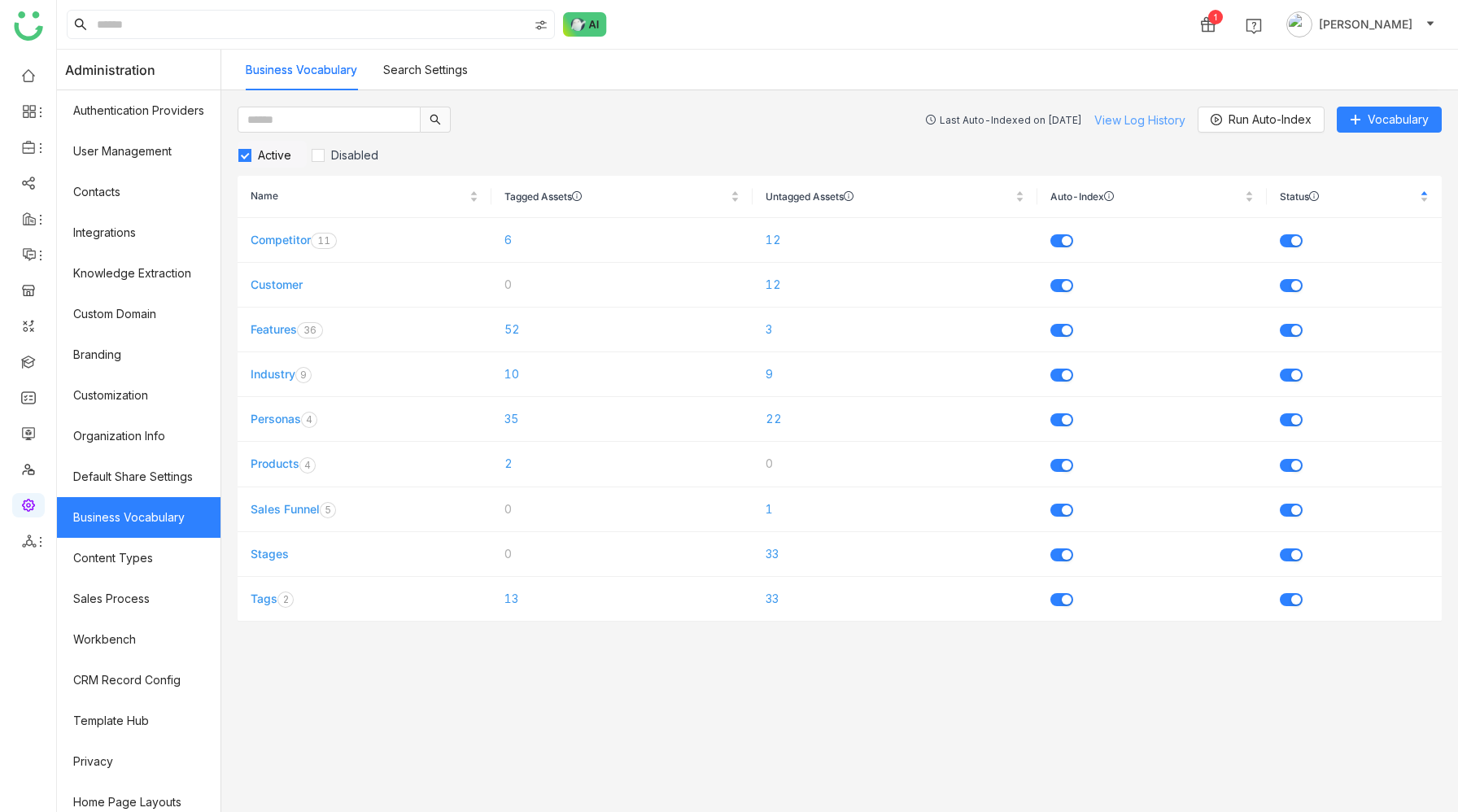
click at [1127, 120] on link "View Log History" at bounding box center [1140, 120] width 91 height 14
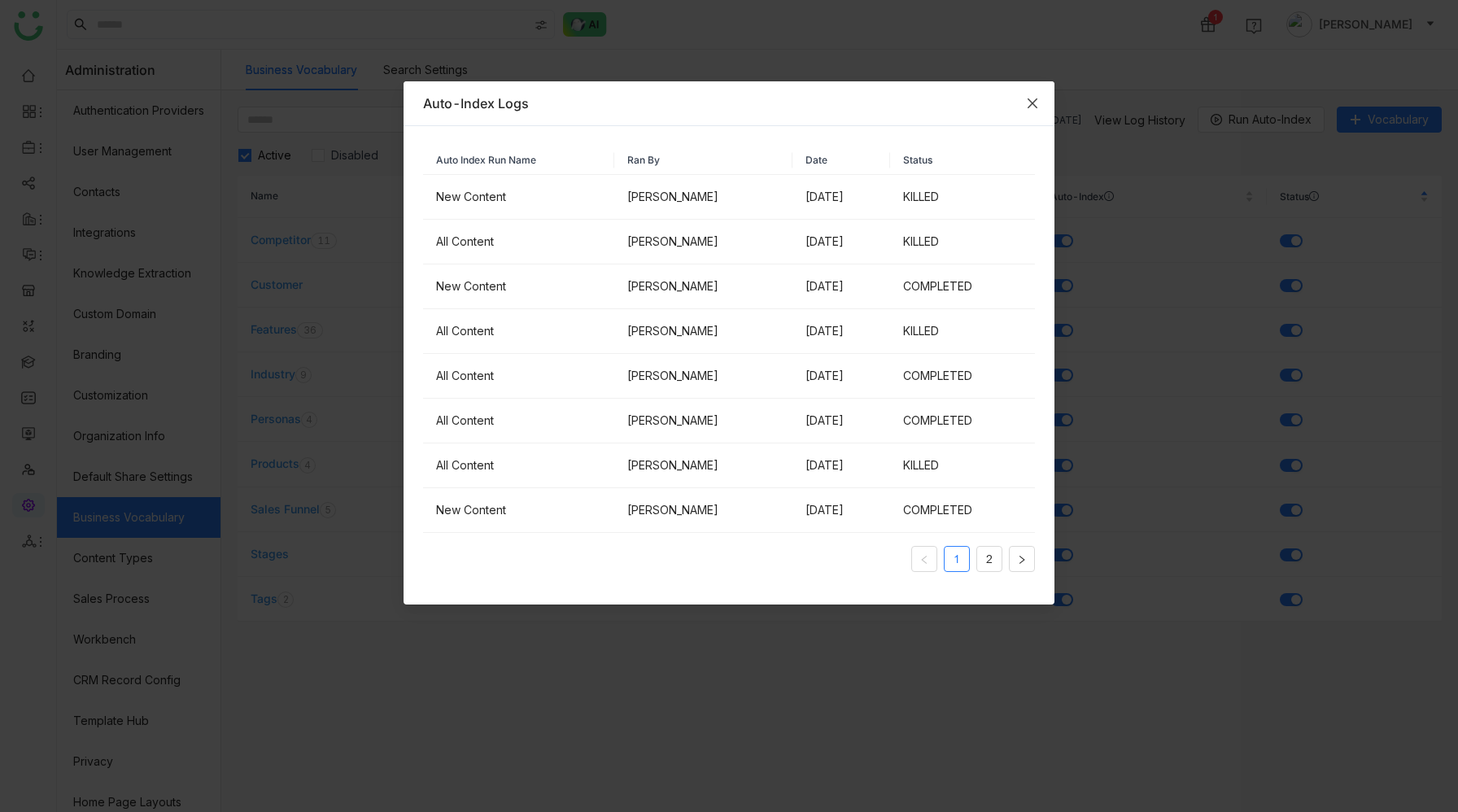
click at [1033, 103] on icon "Close" at bounding box center [1032, 104] width 13 height 13
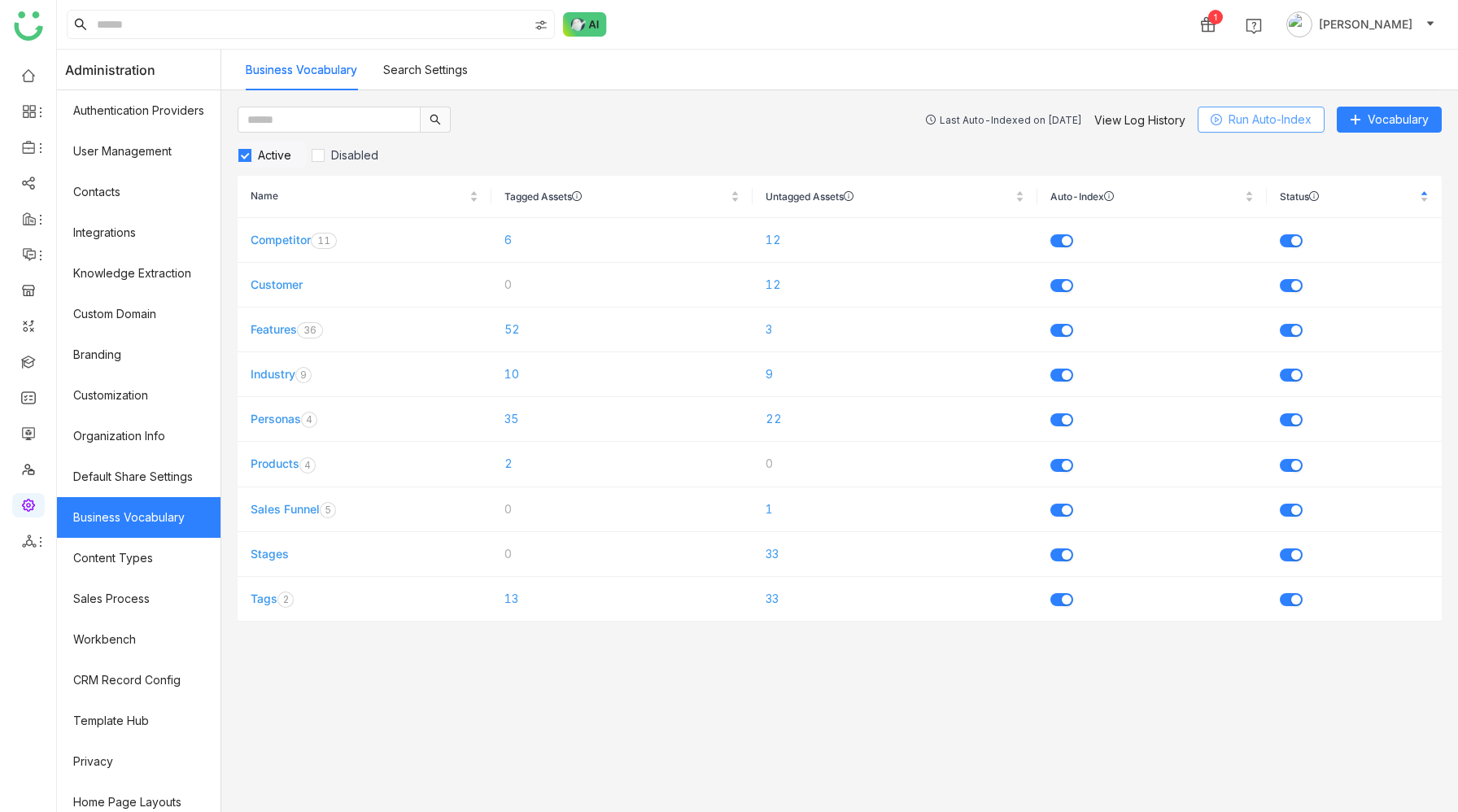
click at [1236, 117] on span "Run Auto-Index" at bounding box center [1270, 119] width 83 height 18
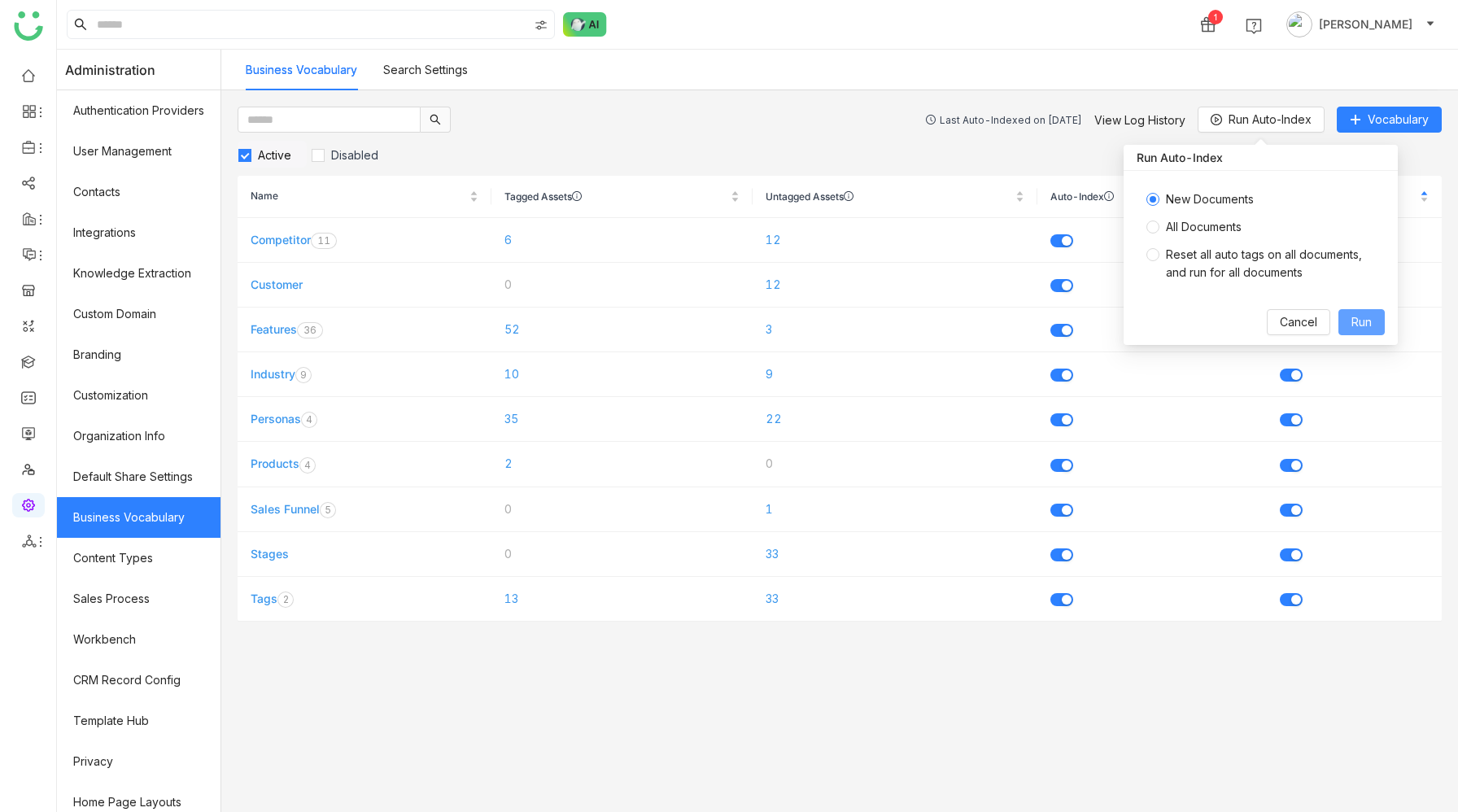
click at [1363, 330] on span "Run" at bounding box center [1362, 322] width 21 height 18
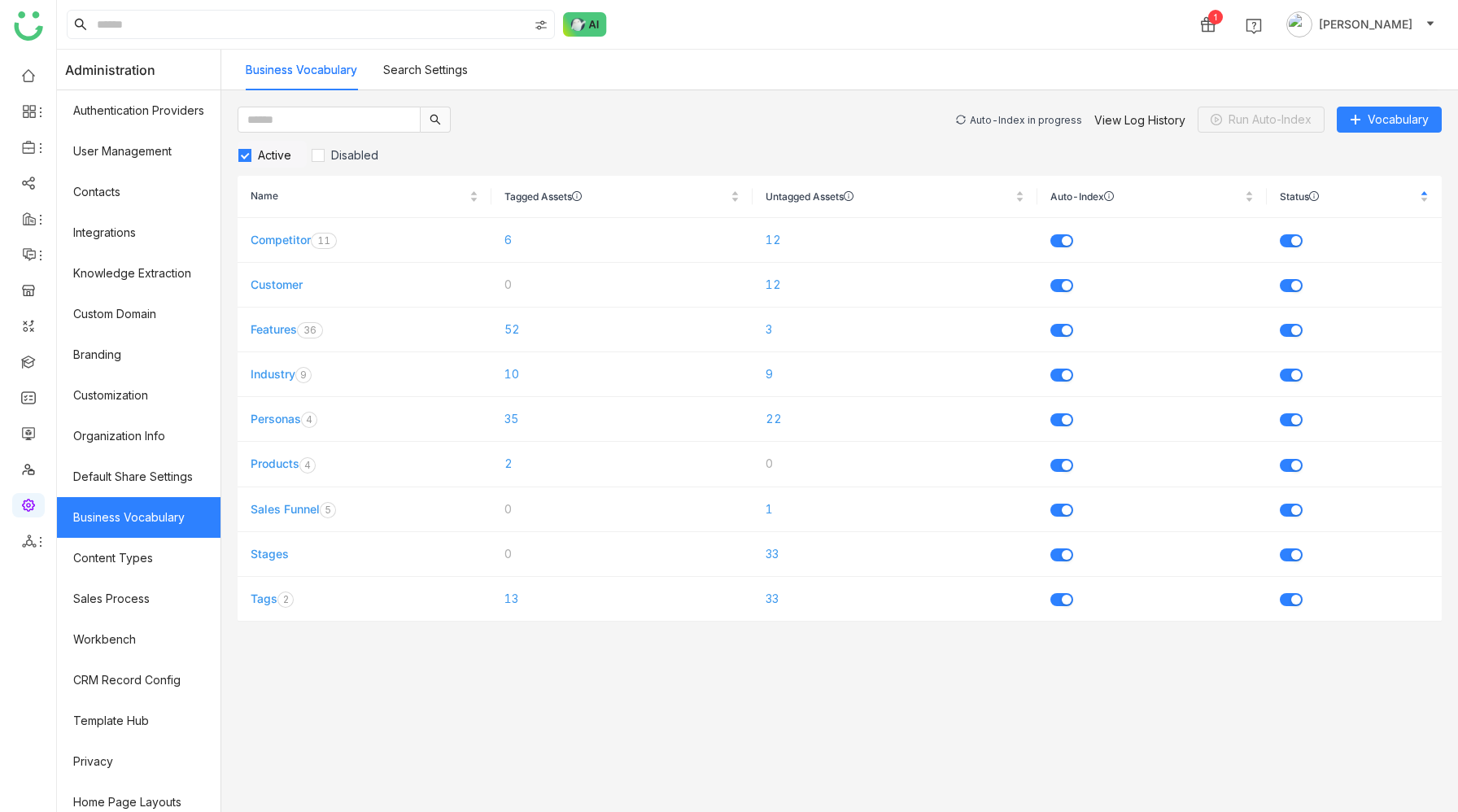
click at [1046, 120] on div "Auto-Index in progress" at bounding box center [1026, 120] width 112 height 12
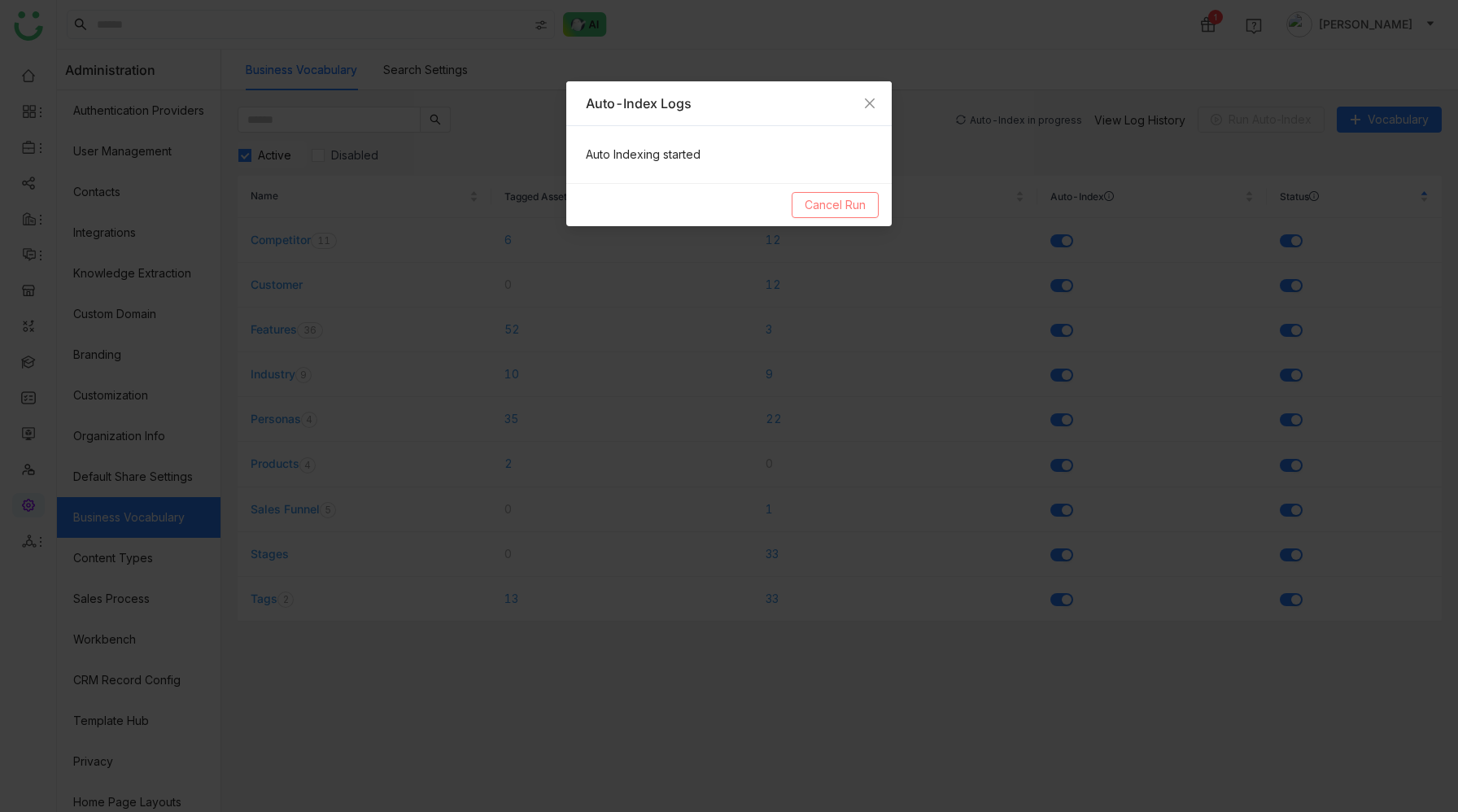
click at [813, 201] on span "Cancel Run" at bounding box center [835, 205] width 61 height 18
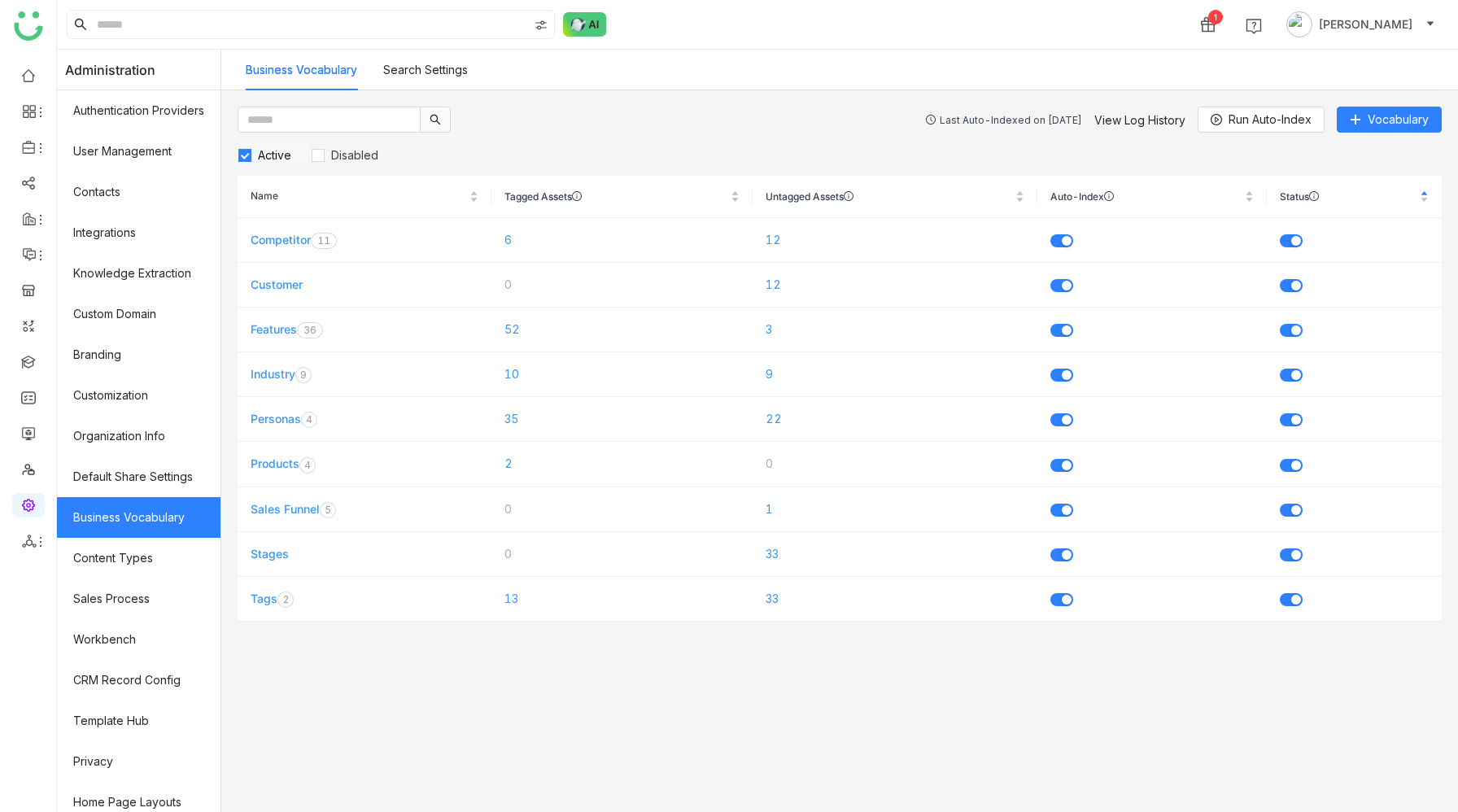
click at [1154, 118] on link "View Log History" at bounding box center [1140, 120] width 91 height 14
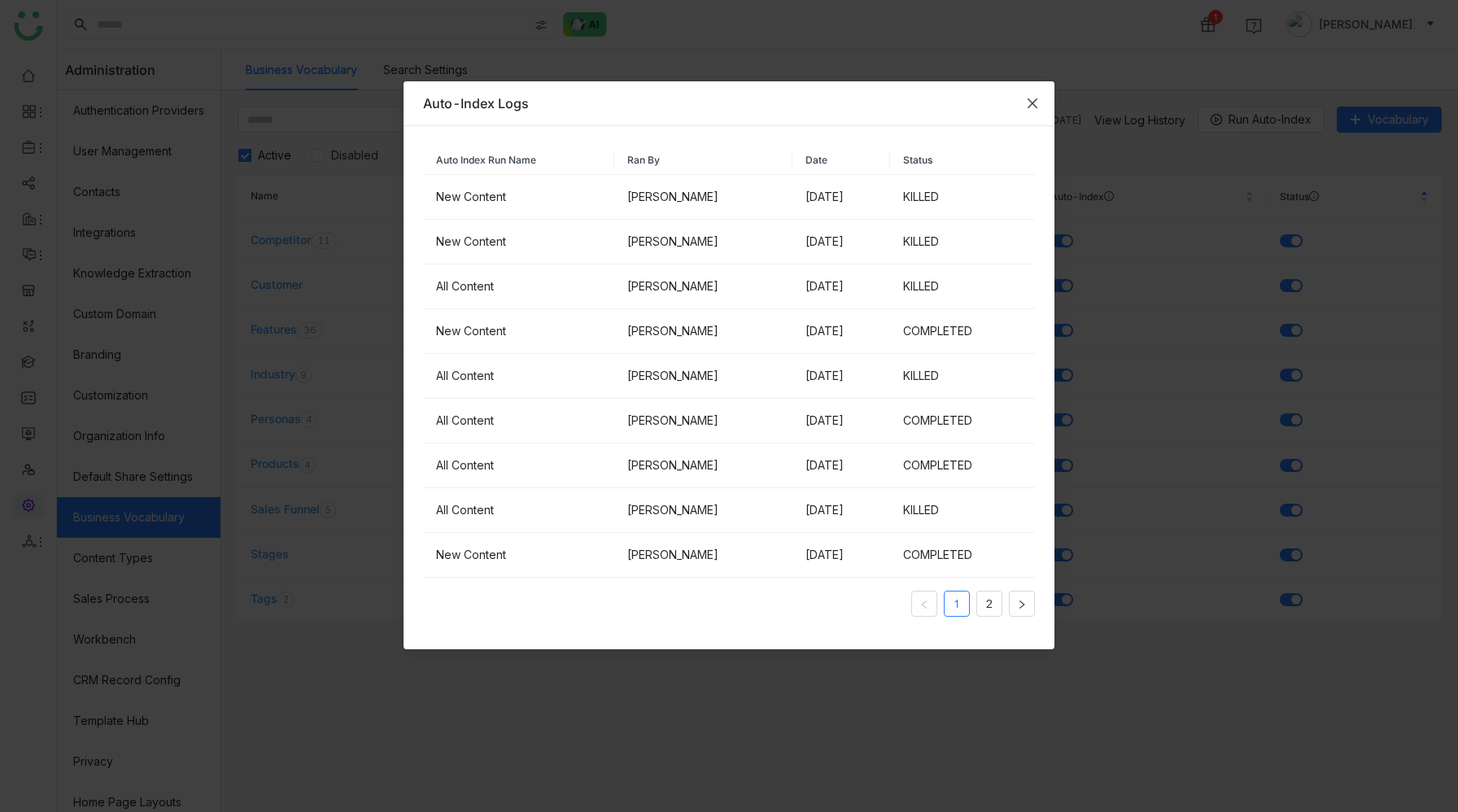
click at [1036, 102] on icon "Close" at bounding box center [1032, 104] width 13 height 13
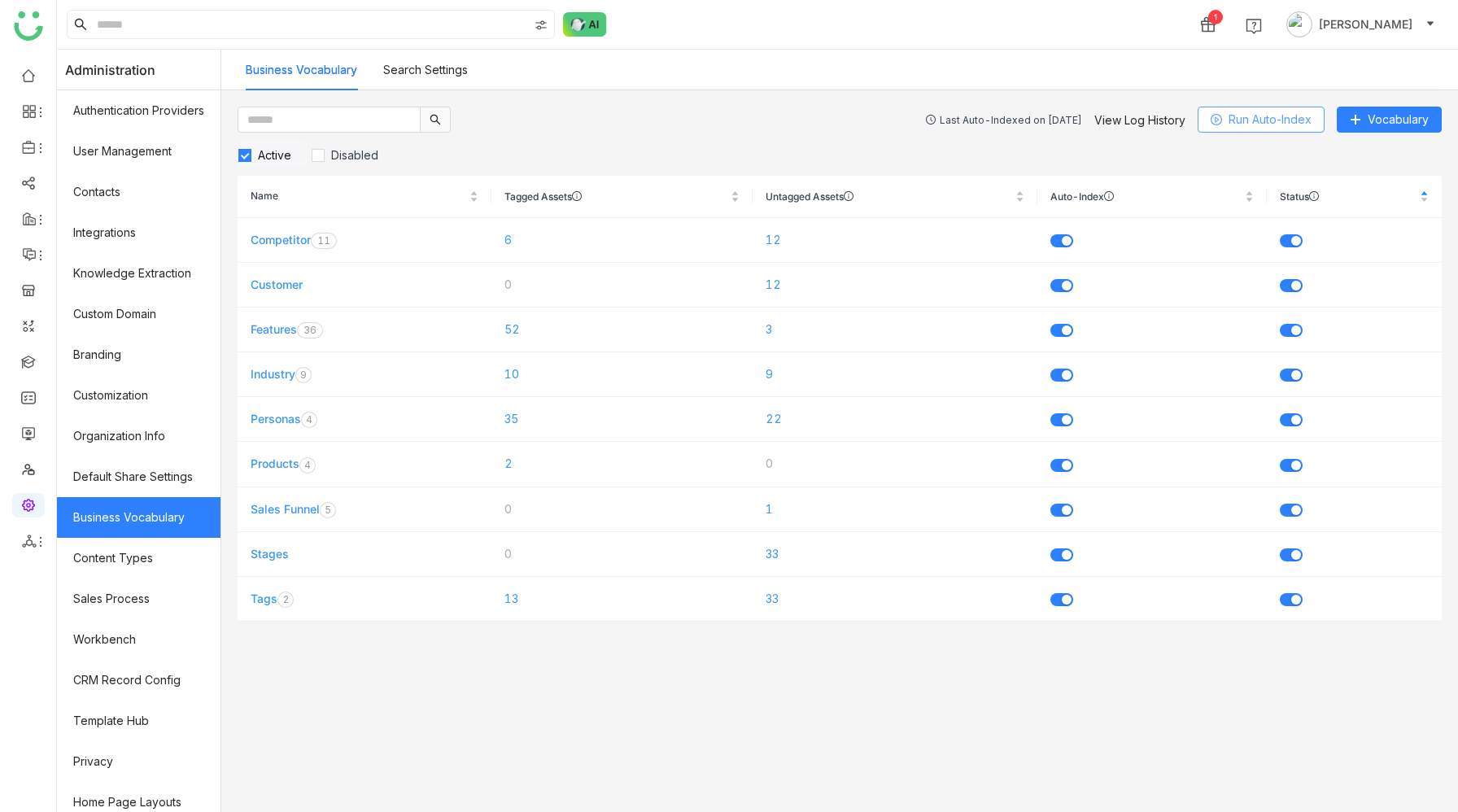
click at [1249, 119] on span "Run Auto-Index" at bounding box center [1270, 119] width 83 height 18
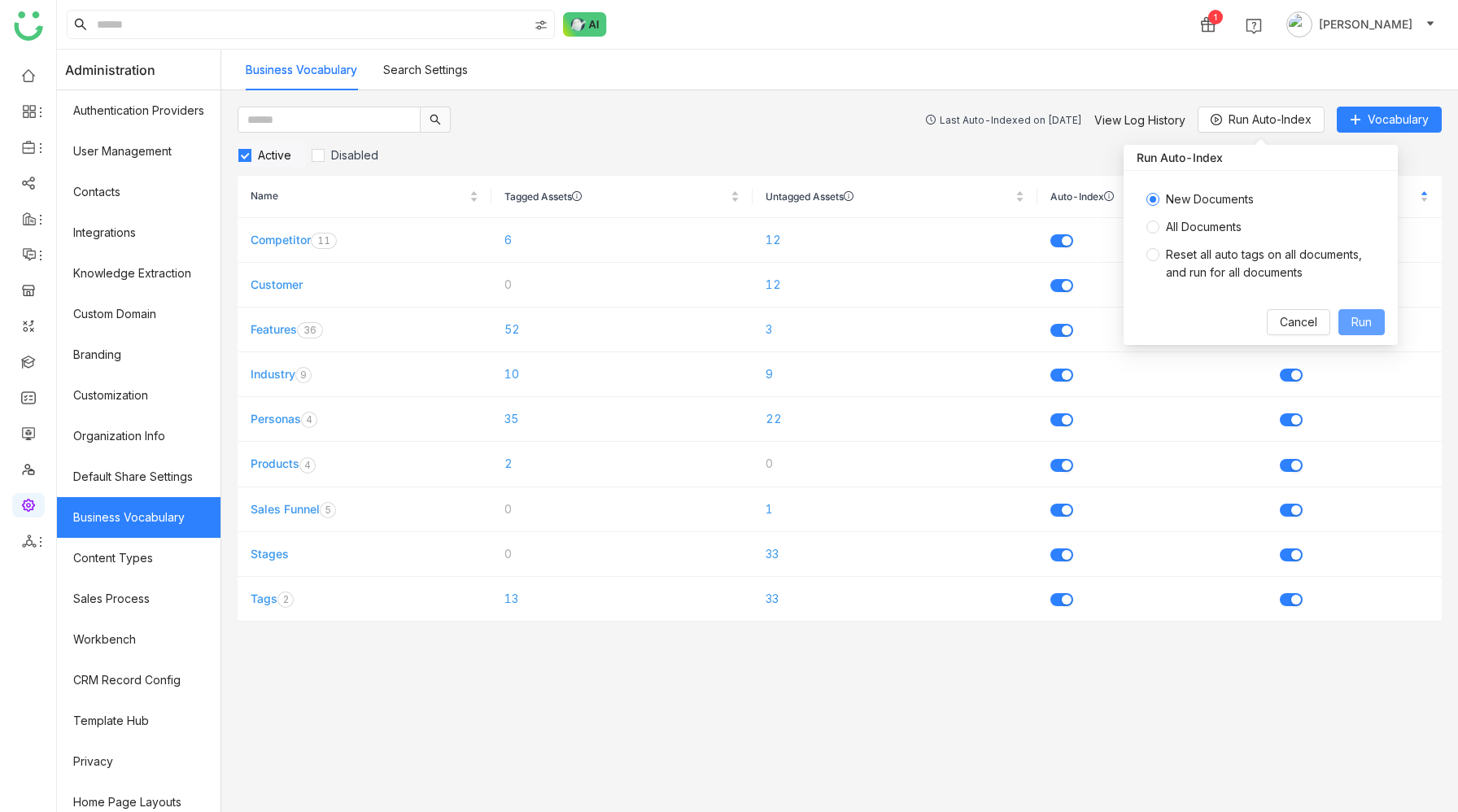
click at [1366, 327] on span "Run" at bounding box center [1362, 322] width 21 height 18
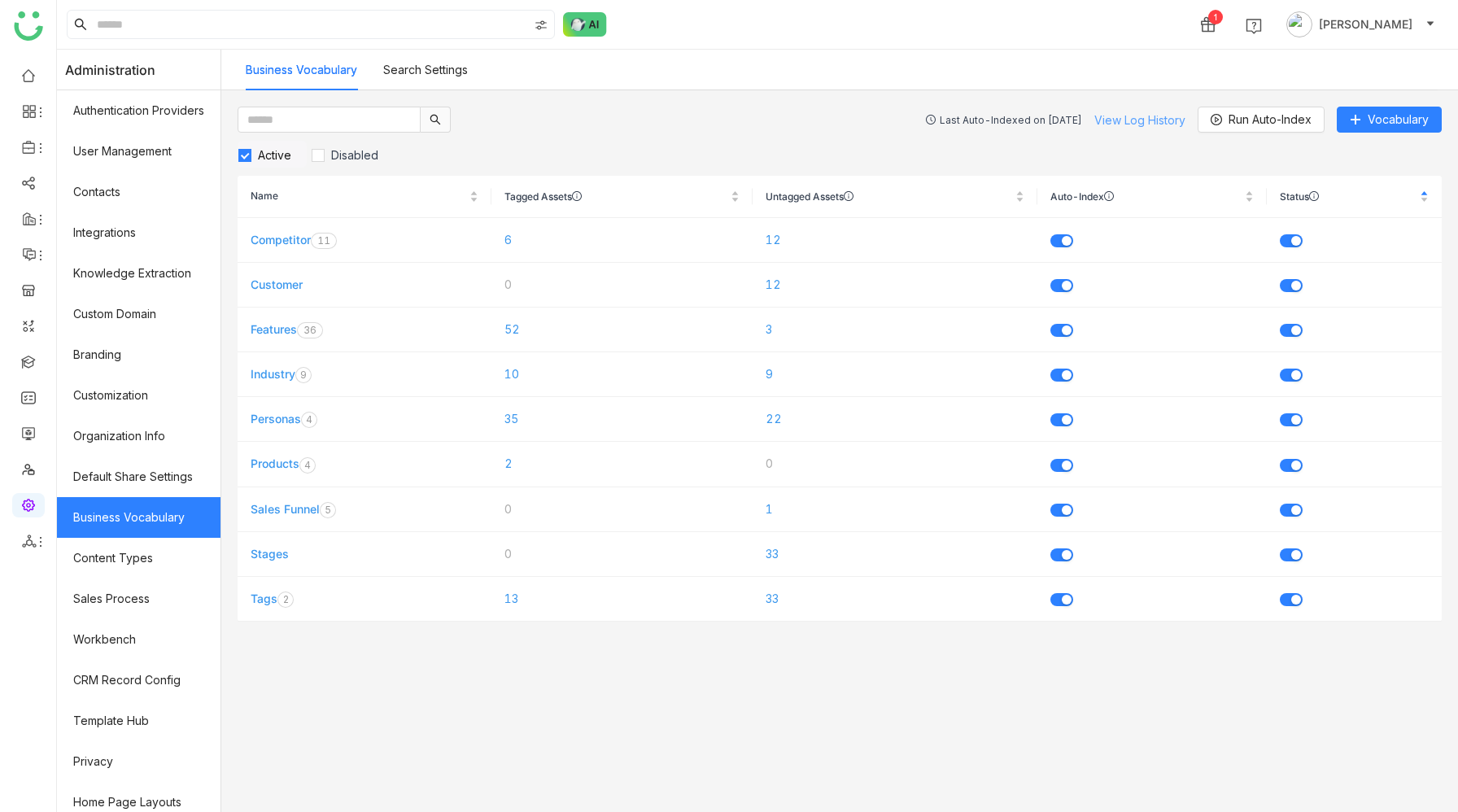
click at [1130, 123] on link "View Log History" at bounding box center [1140, 120] width 91 height 14
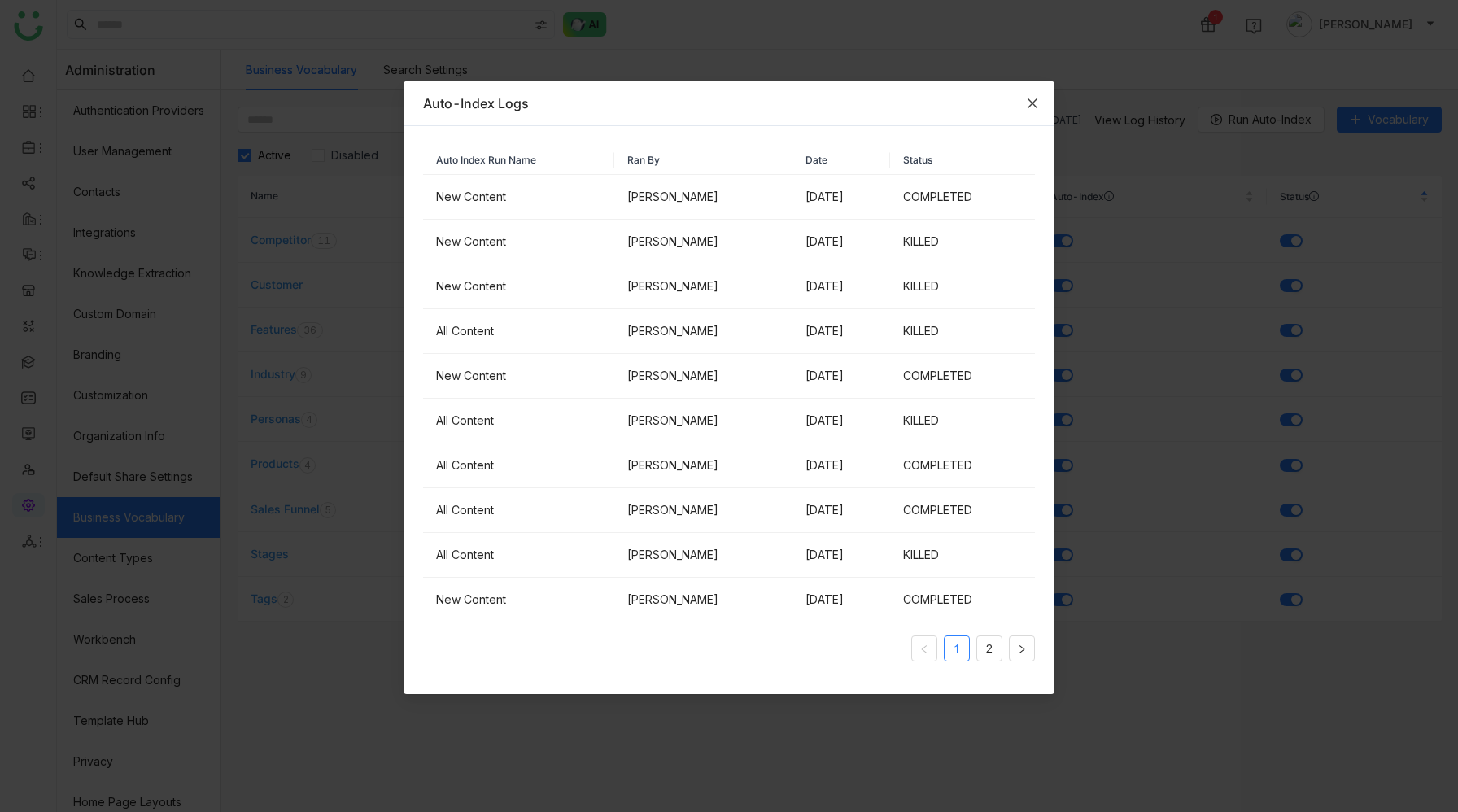
click at [1028, 109] on icon "Close" at bounding box center [1032, 104] width 13 height 13
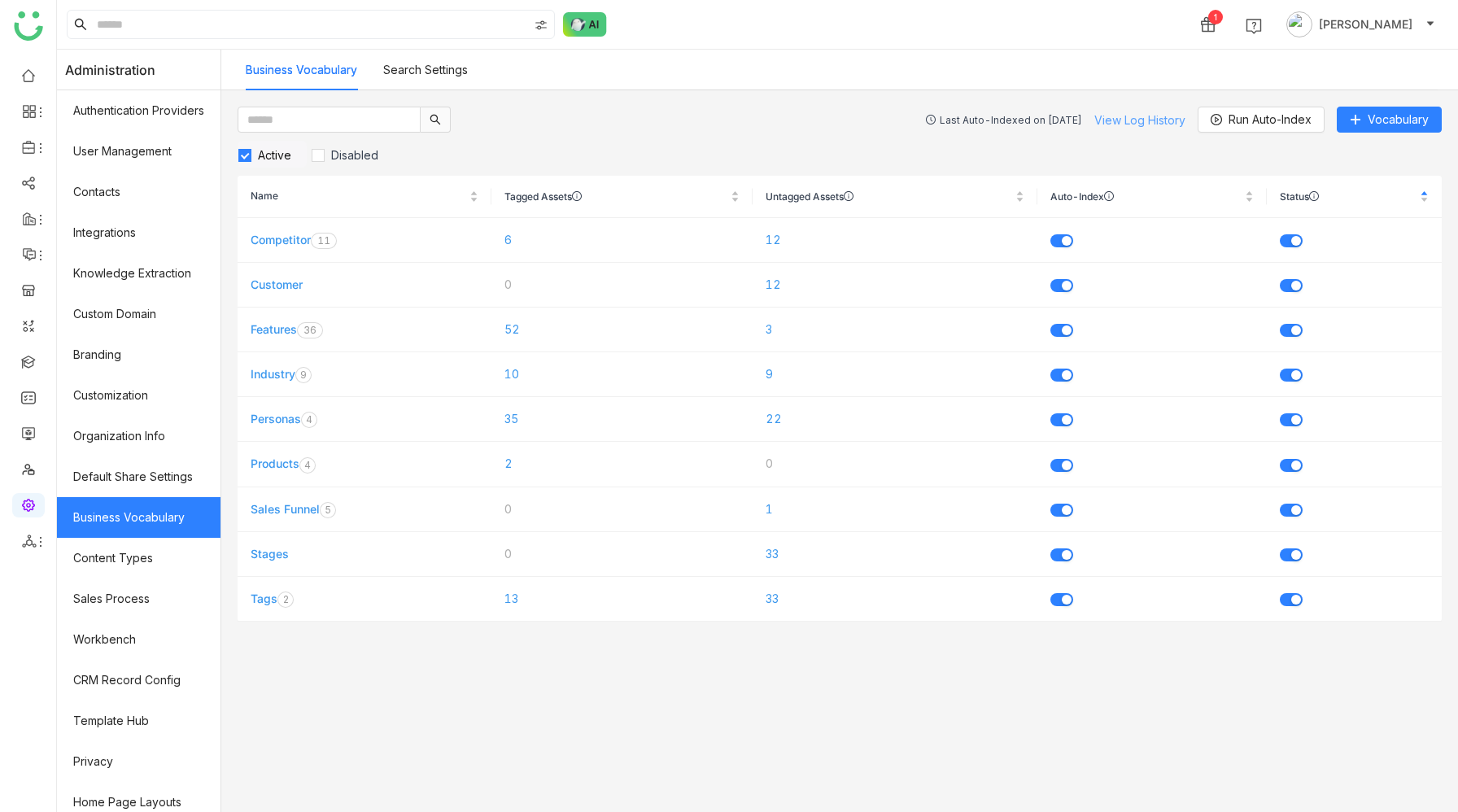
click at [1127, 120] on link "View Log History" at bounding box center [1140, 120] width 91 height 14
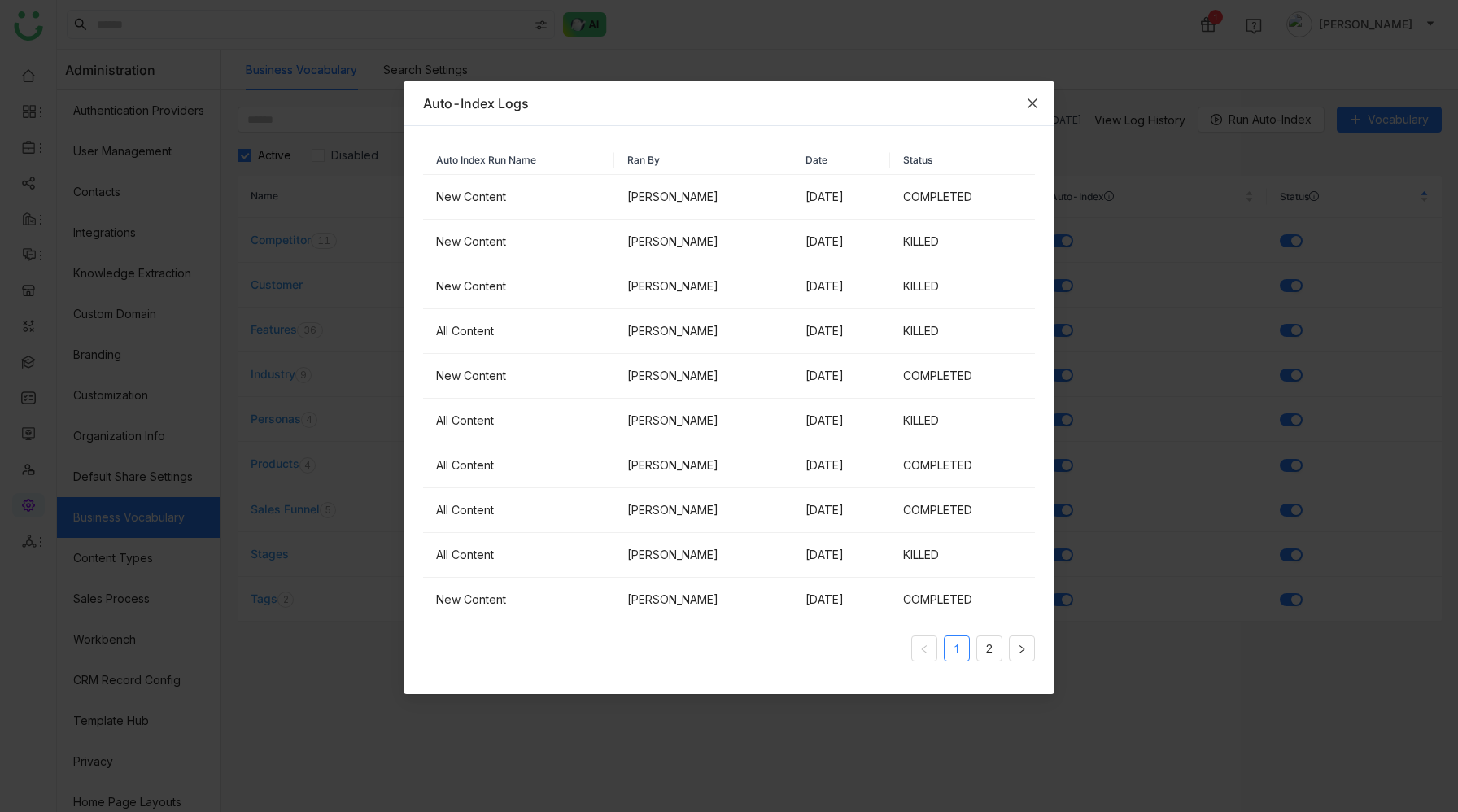
click at [1031, 102] on icon "Close" at bounding box center [1032, 103] width 9 height 9
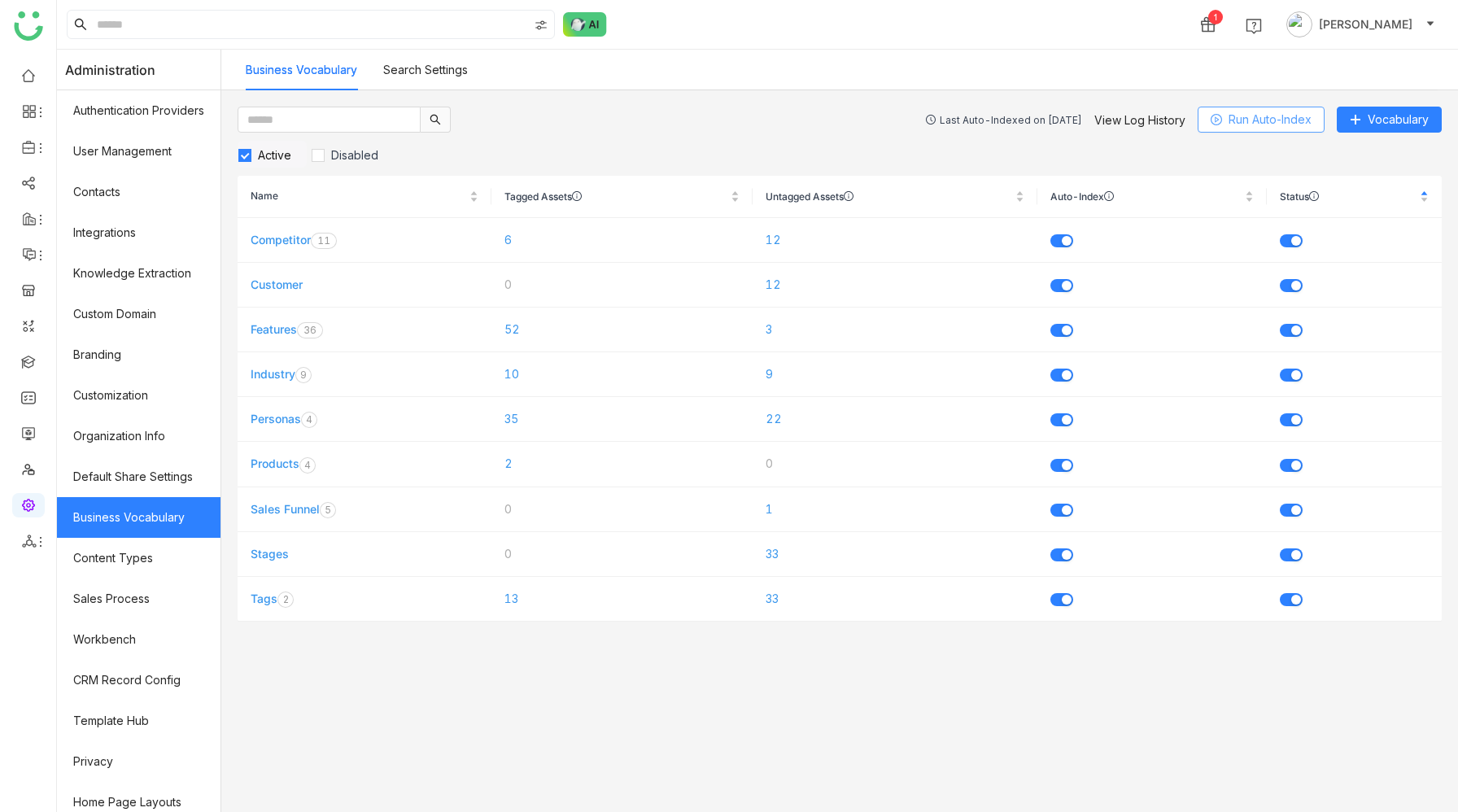
click at [1278, 115] on span "Run Auto-Index" at bounding box center [1270, 119] width 83 height 18
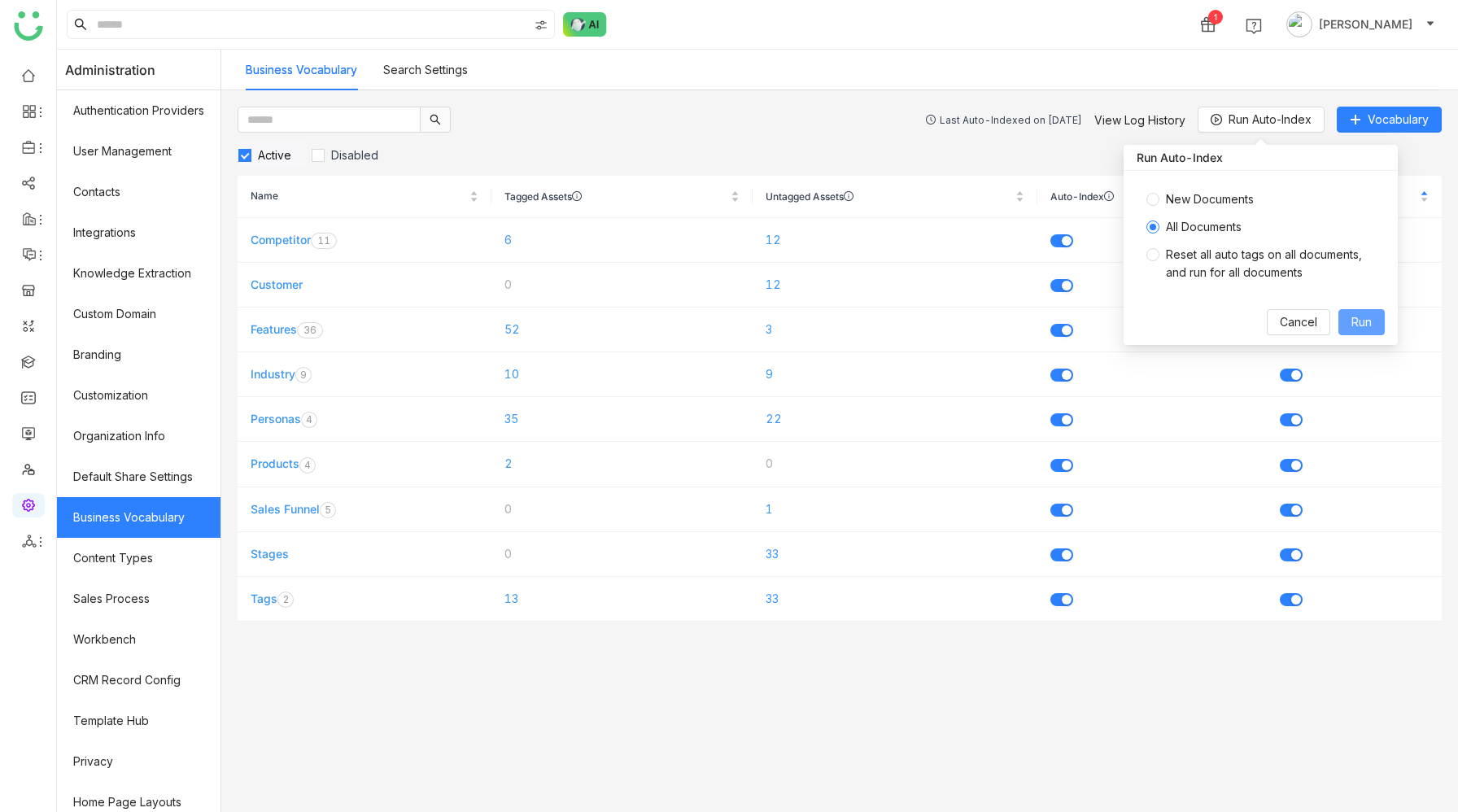
click at [1370, 320] on span "Run" at bounding box center [1362, 322] width 21 height 18
